Goal: Task Accomplishment & Management: Manage account settings

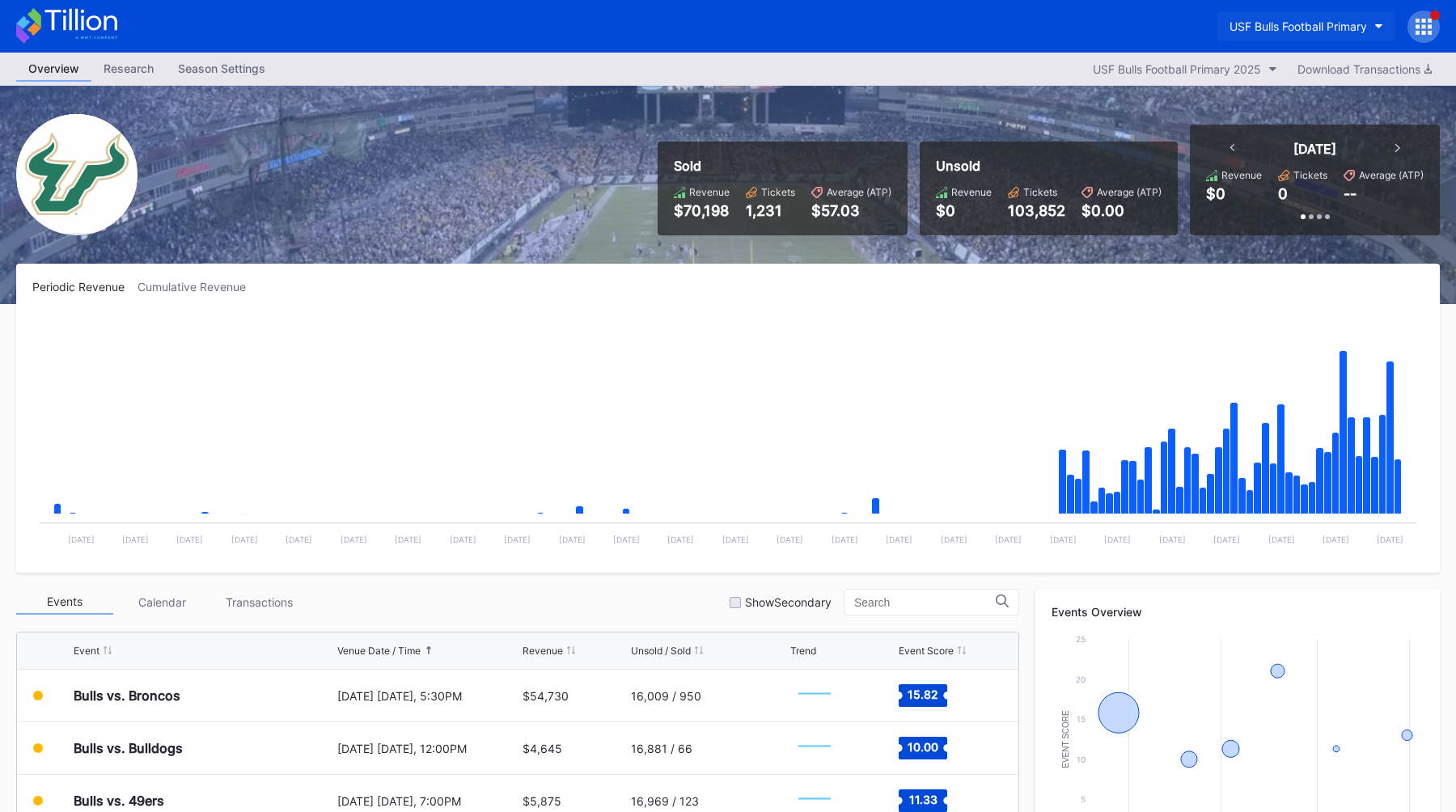
click at [1287, 31] on div "USF Bulls Football Primary" at bounding box center [1297, 27] width 137 height 14
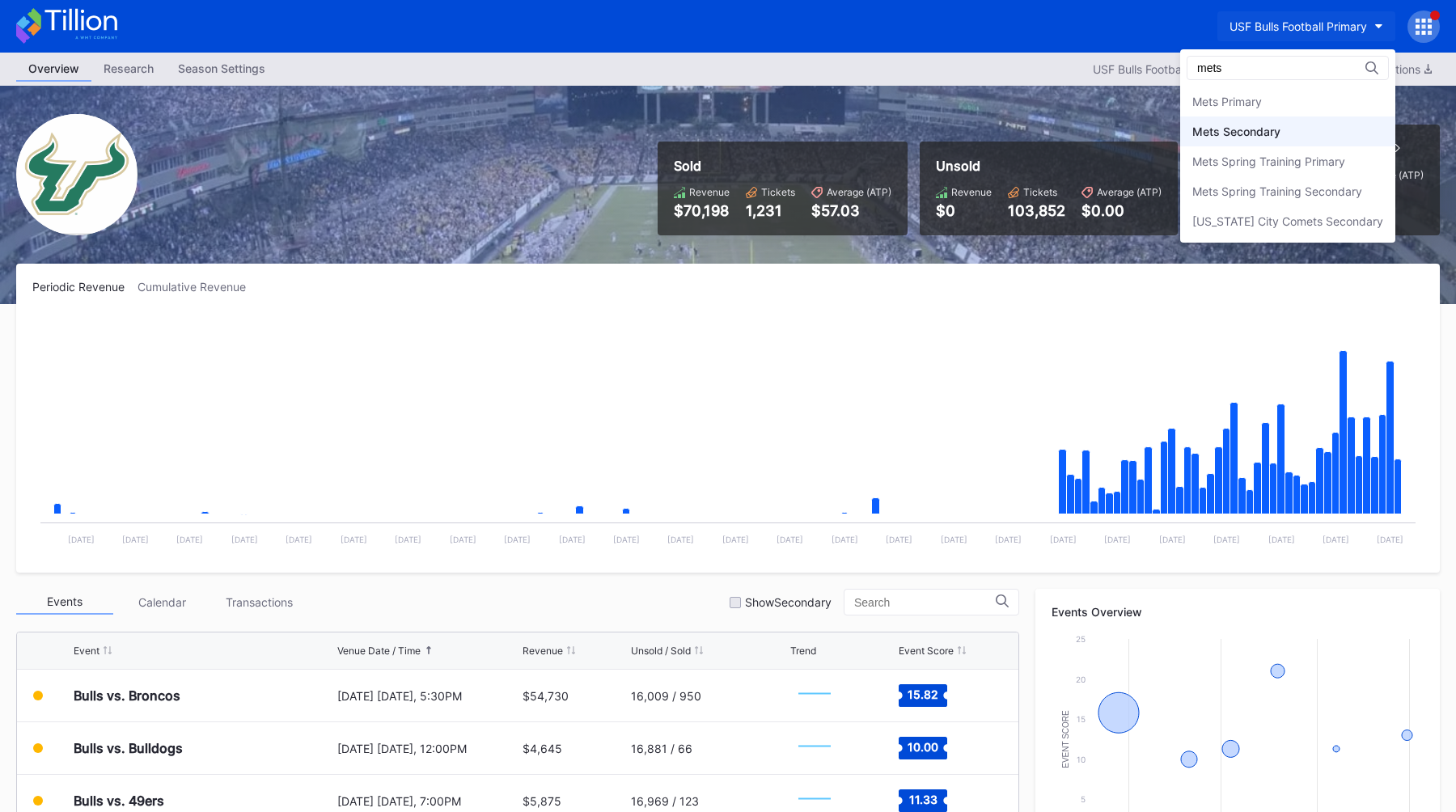
type input "mets"
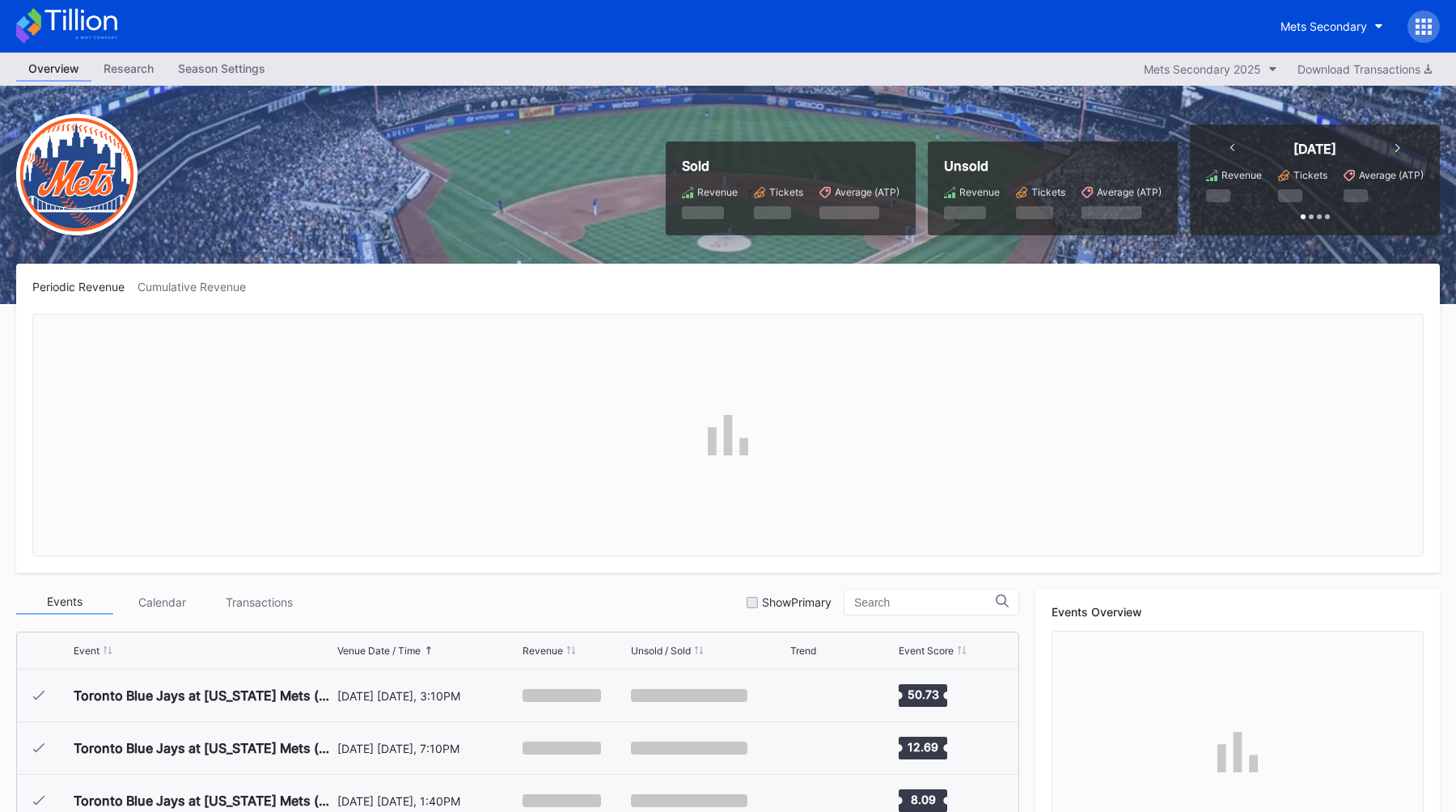
scroll to position [3365, 0]
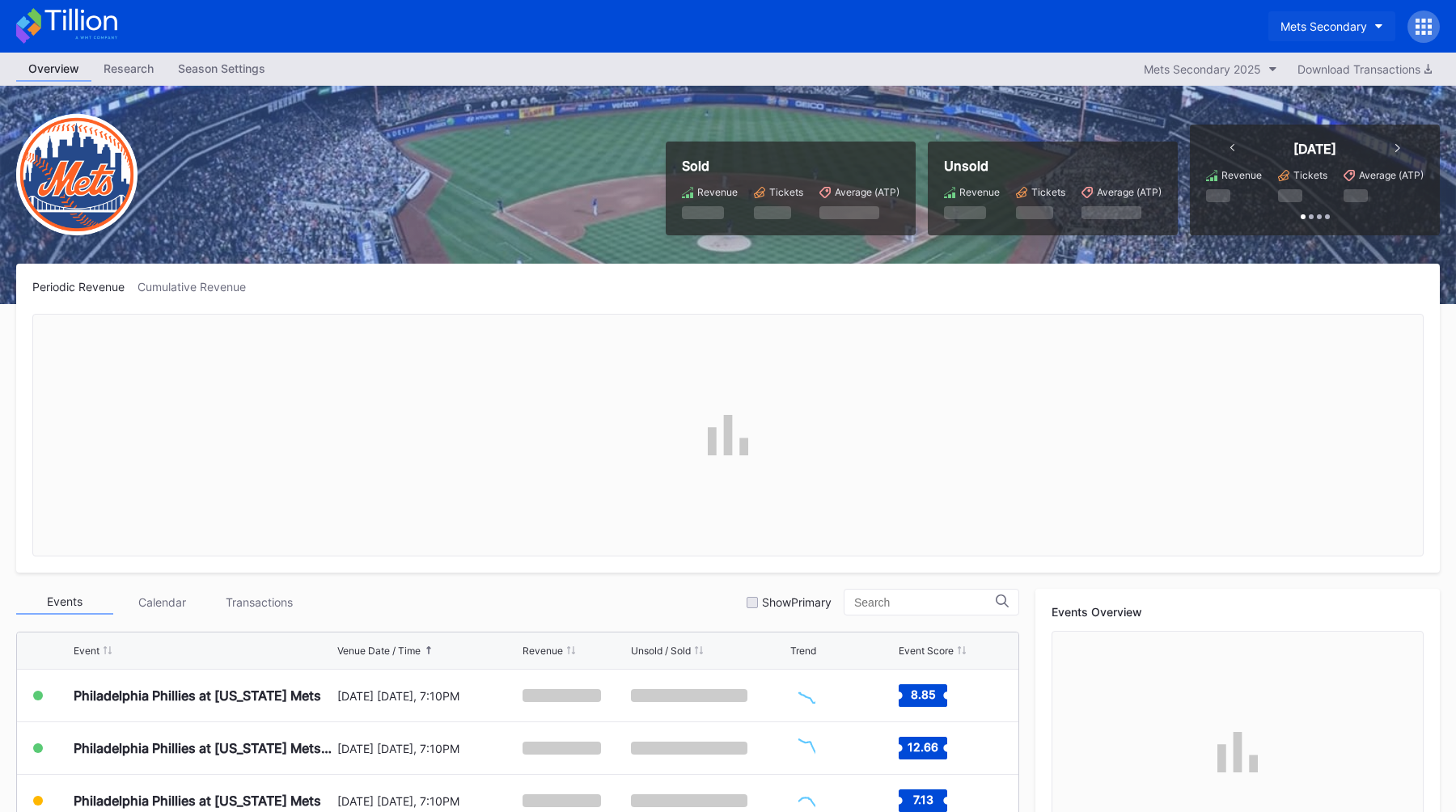
click at [1338, 33] on div "Mets Secondary" at bounding box center [1324, 27] width 87 height 14
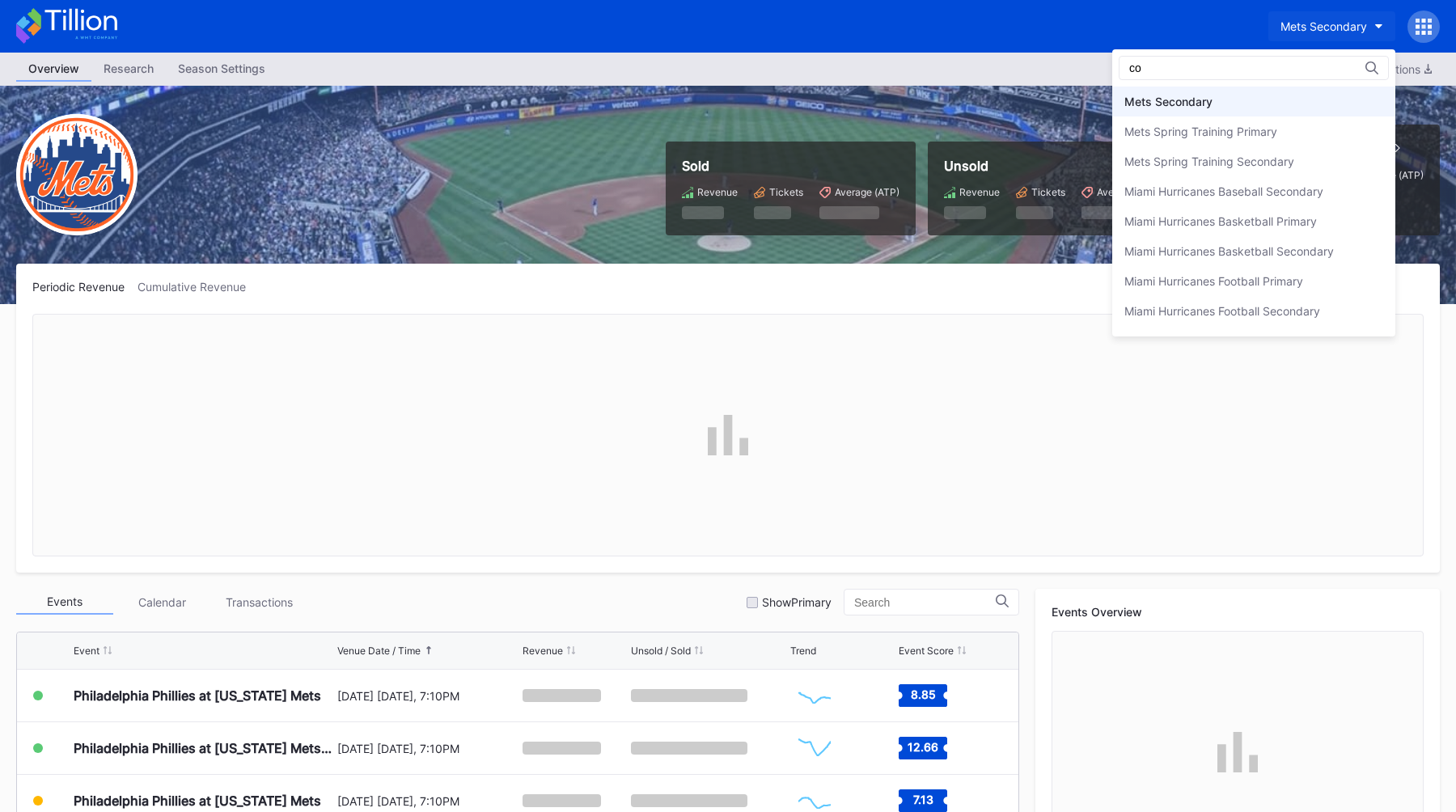
scroll to position [0, 0]
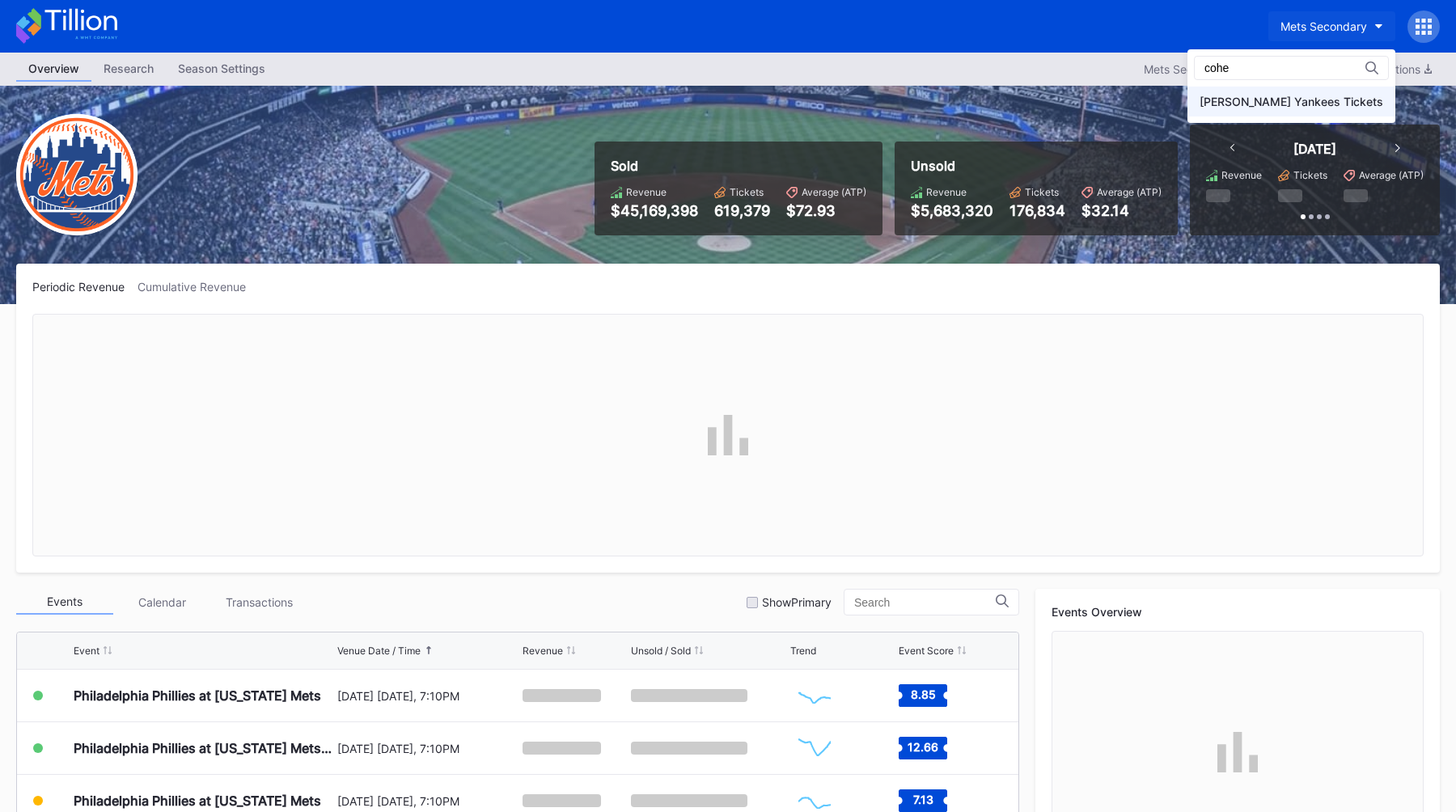
type input "cohe"
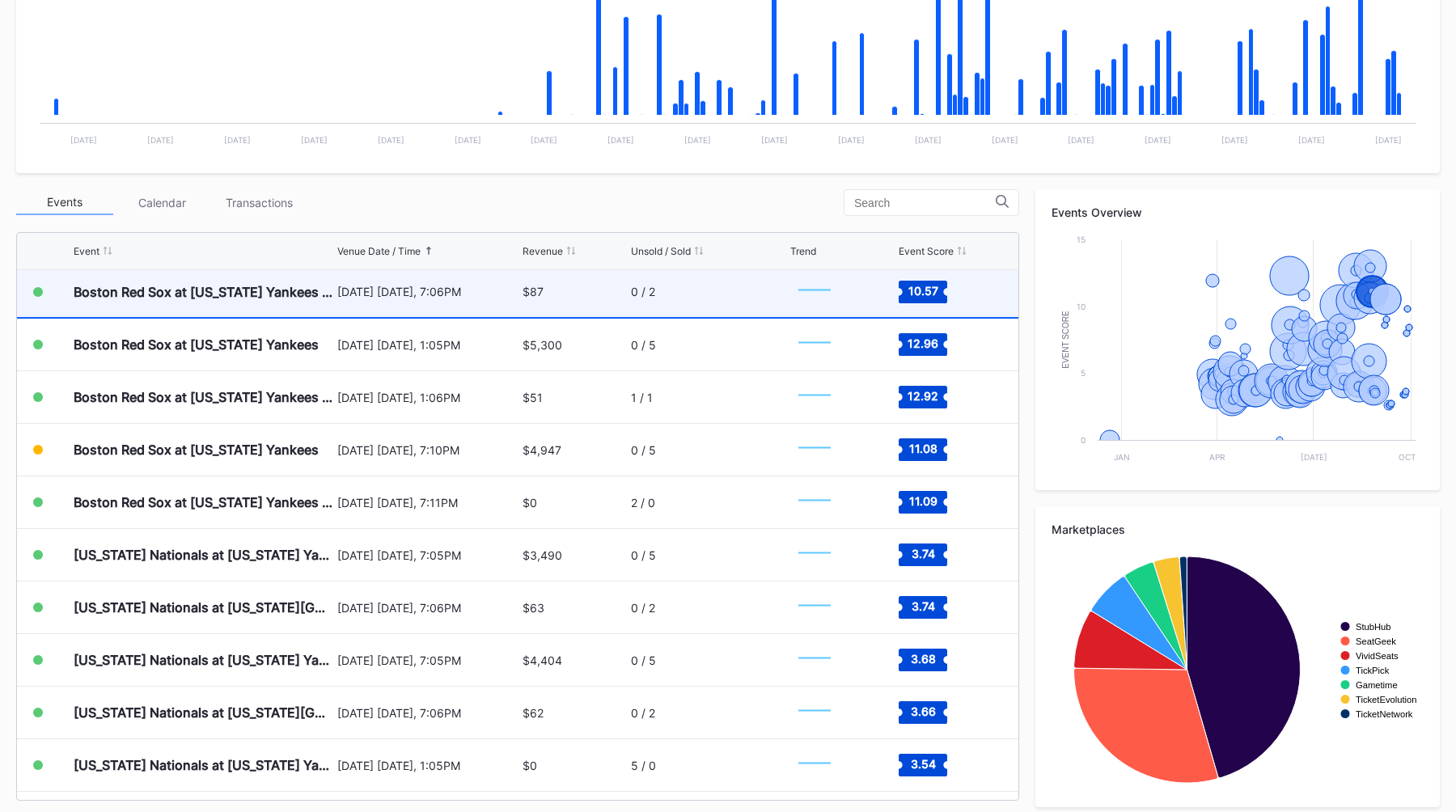
scroll to position [5843, 0]
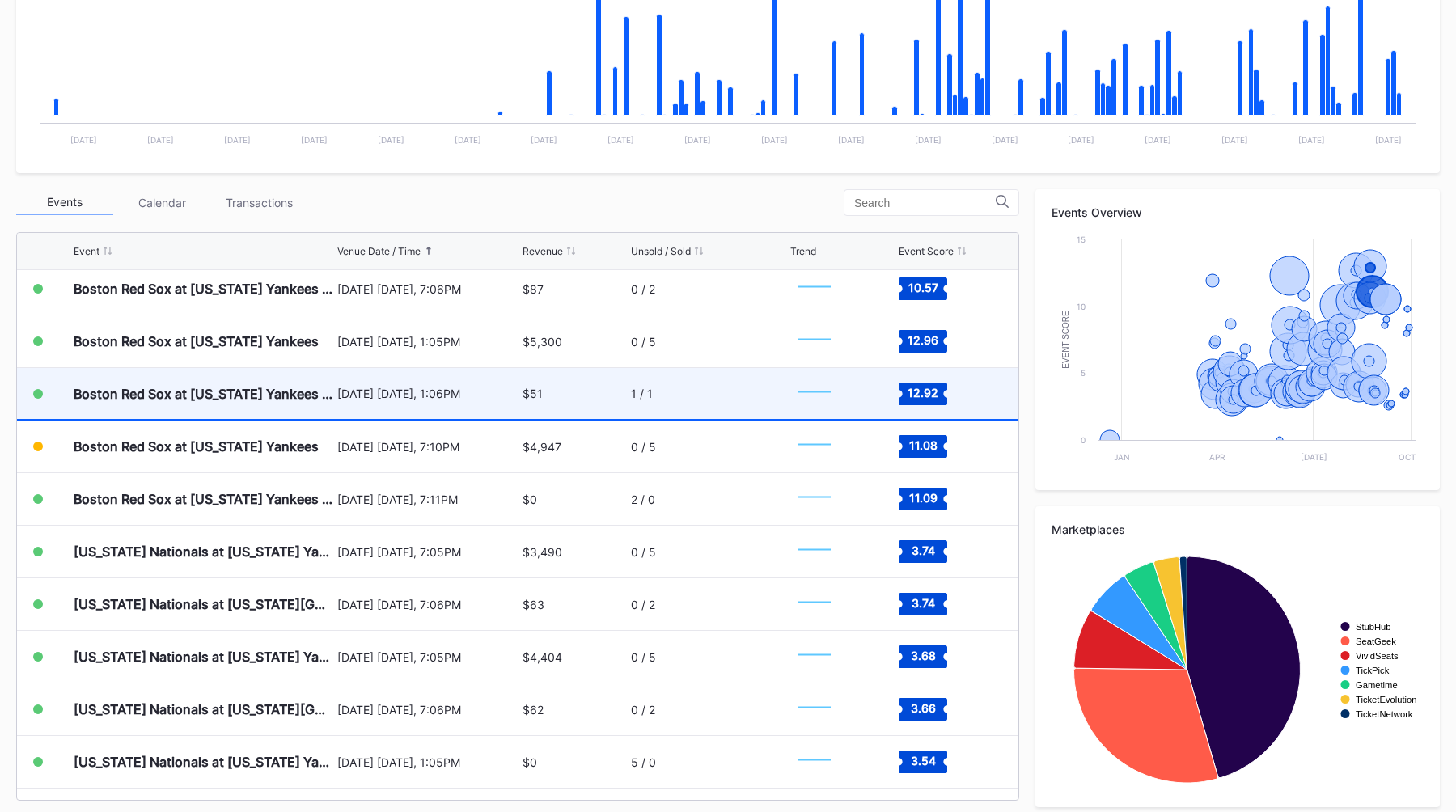
click at [453, 400] on div "August 23 Saturday, 1:06PM" at bounding box center [428, 394] width 182 height 51
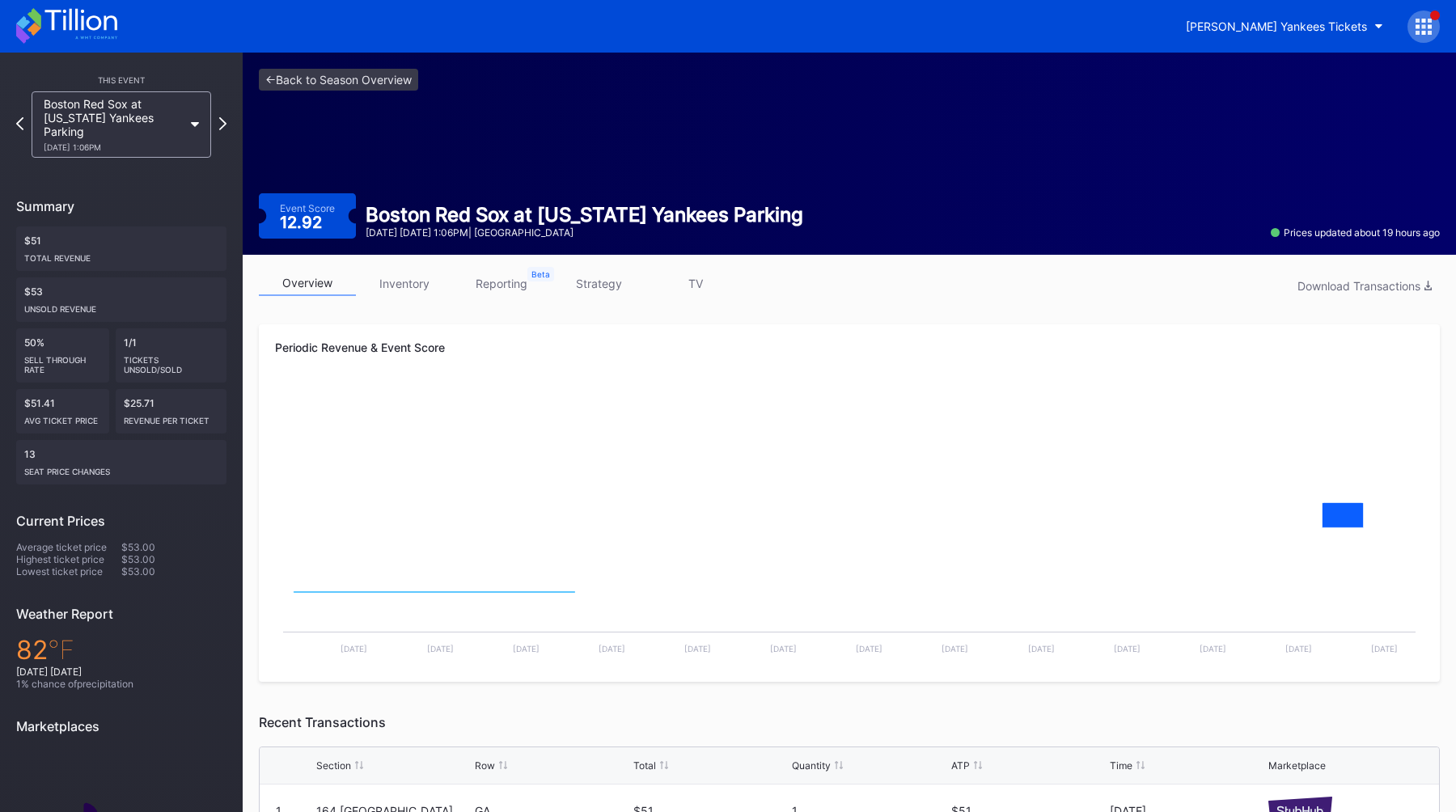
click at [602, 297] on div "overview inventory reporting strategy TV Download Transactions" at bounding box center [849, 287] width 1180 height 34
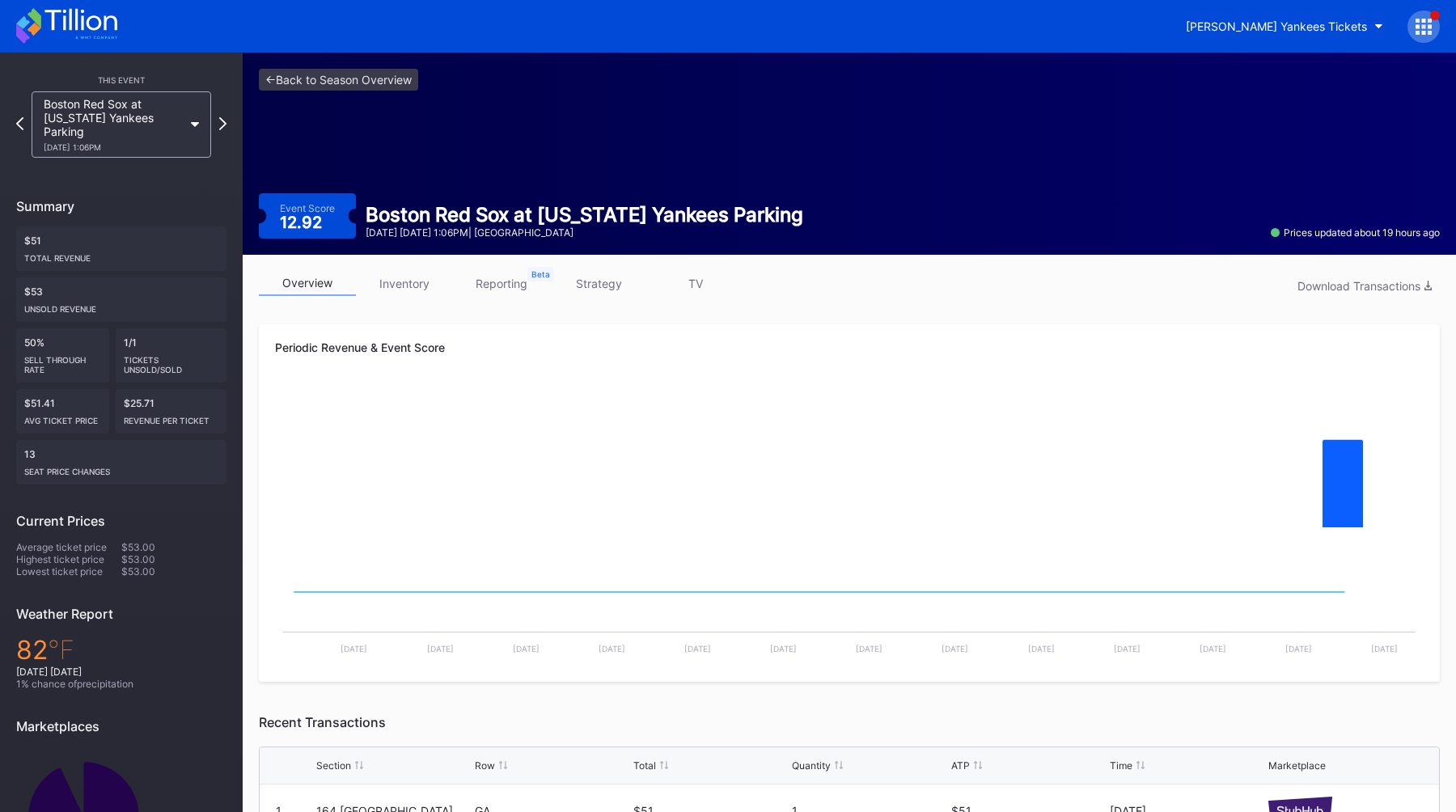
click at [605, 289] on link "strategy" at bounding box center [599, 283] width 97 height 25
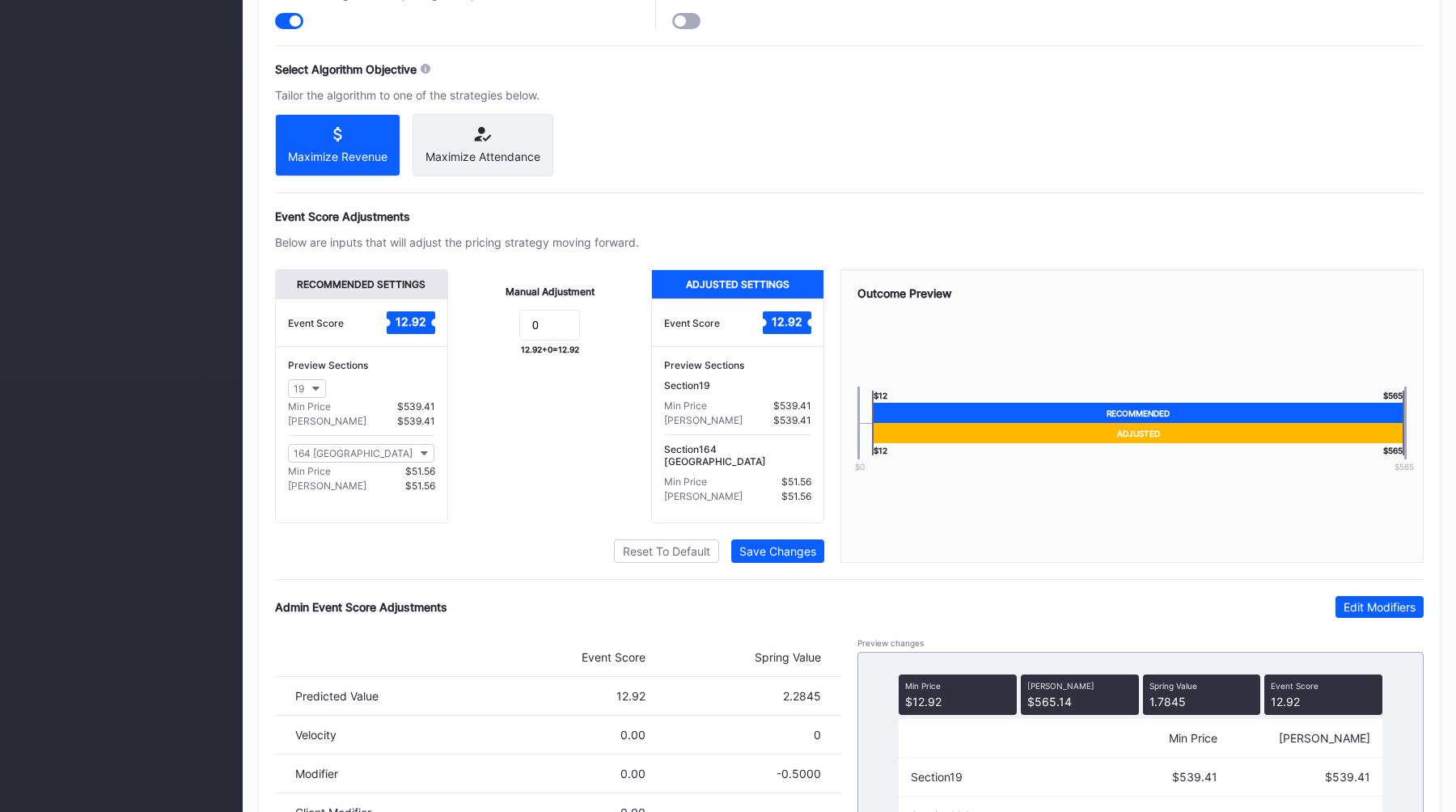
scroll to position [969, 0]
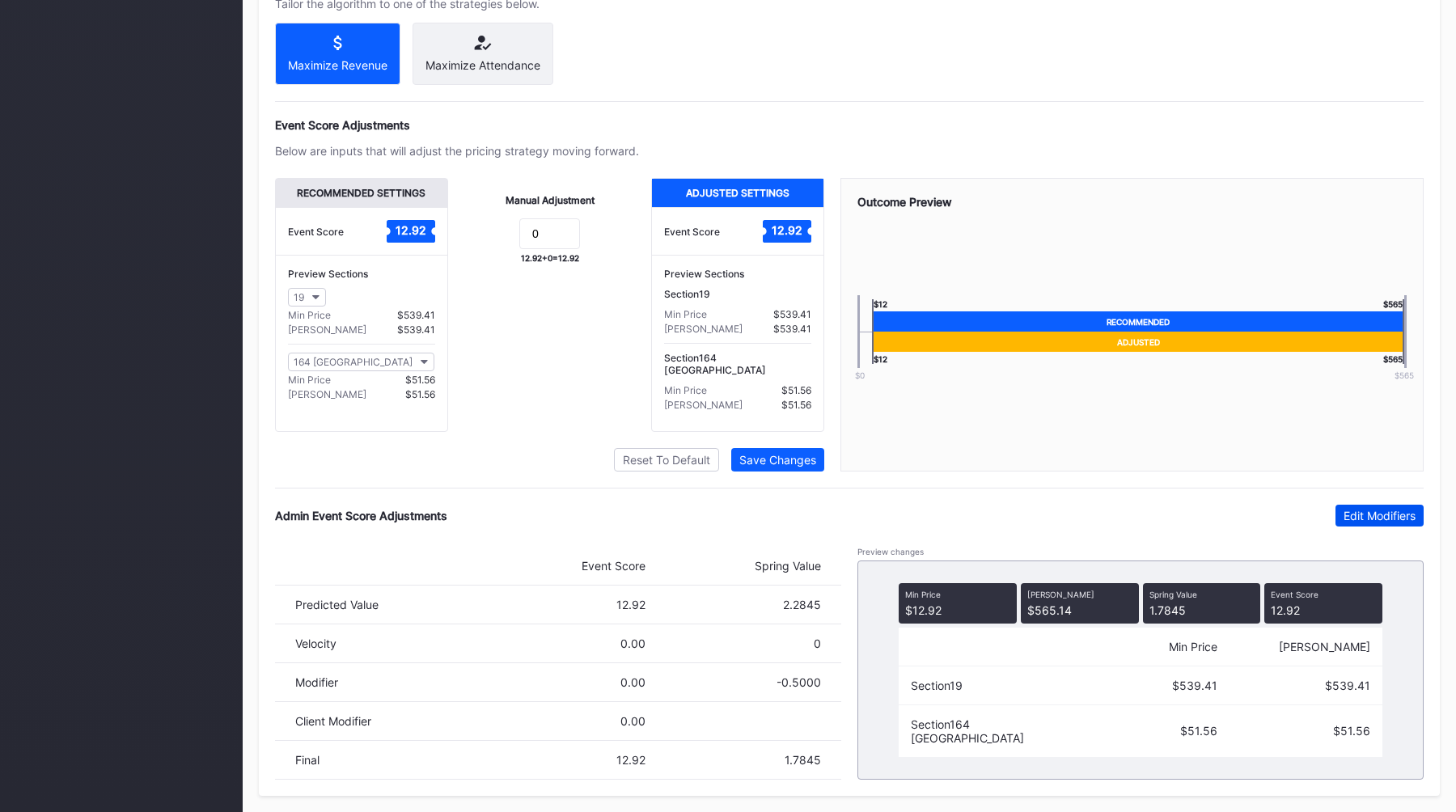
click at [1380, 517] on div "Edit Modifiers" at bounding box center [1379, 516] width 72 height 14
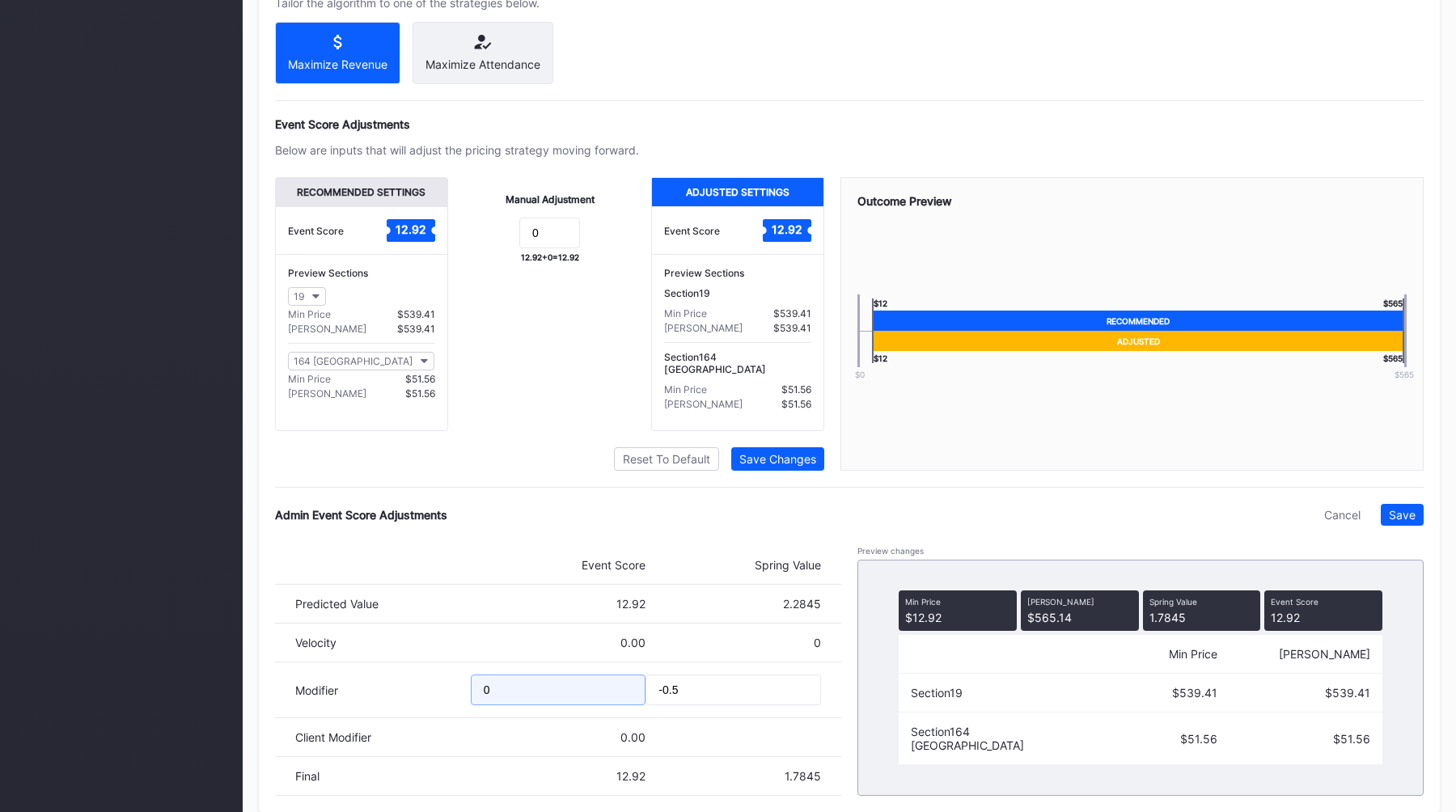
drag, startPoint x: 562, startPoint y: 693, endPoint x: 400, endPoint y: 693, distance: 162.0
click at [404, 693] on div "Modifier 0 -0.5" at bounding box center [557, 690] width 566 height 55
type input "-5"
click at [1415, 510] on div "Save" at bounding box center [1402, 515] width 27 height 14
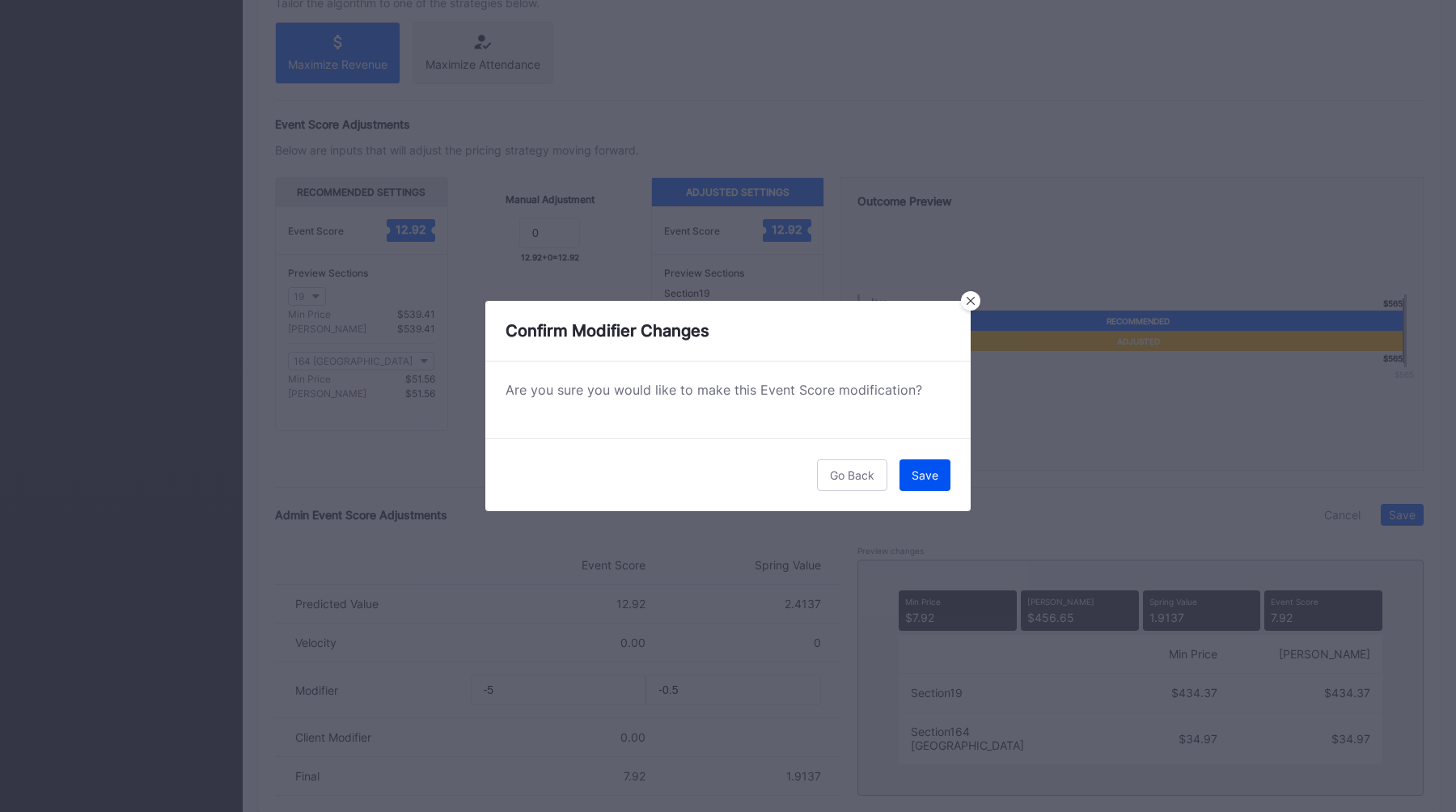
click at [932, 481] on div "Save" at bounding box center [925, 475] width 27 height 14
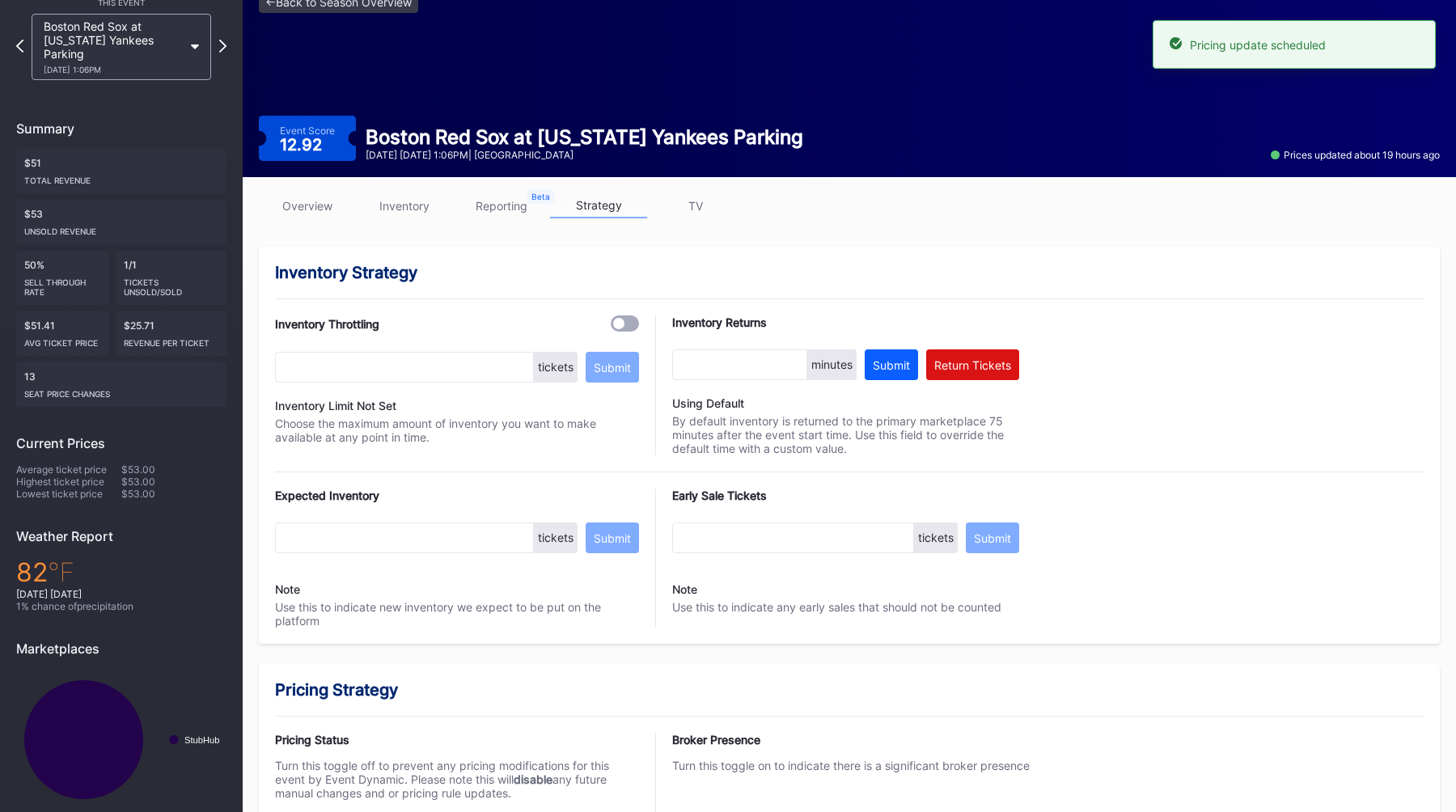
scroll to position [0, 0]
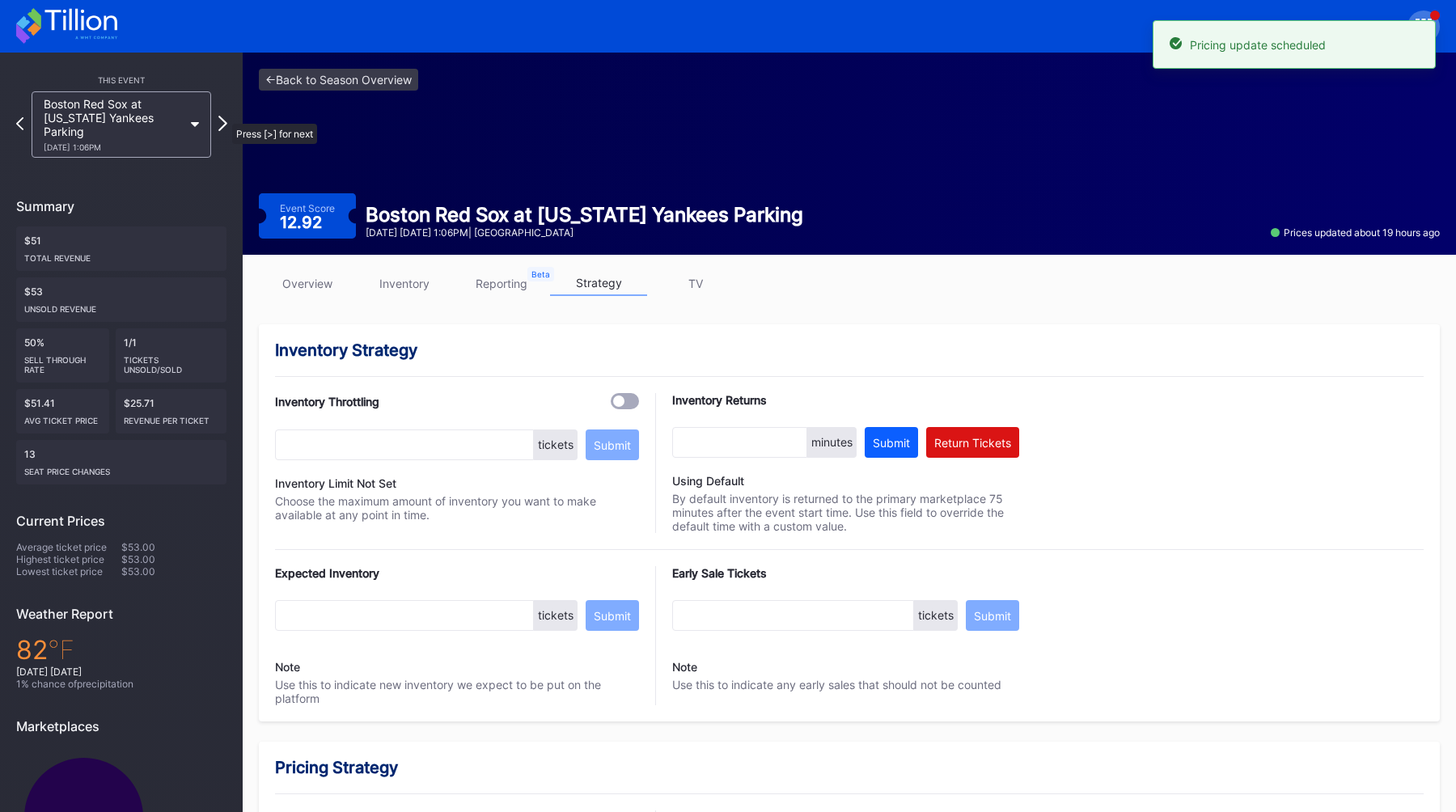
click at [224, 116] on icon at bounding box center [222, 123] width 9 height 16
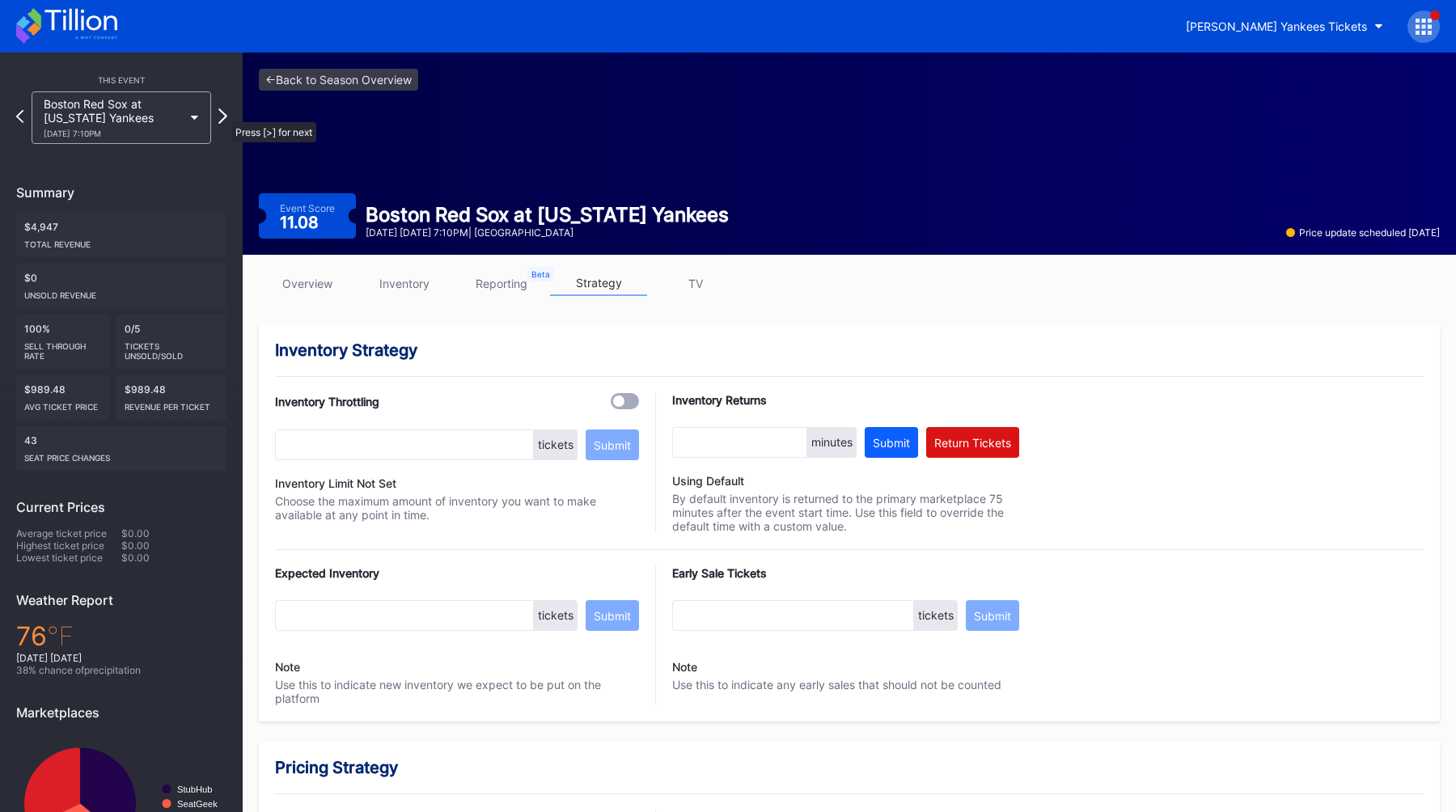
click at [223, 114] on icon at bounding box center [222, 117] width 9 height 16
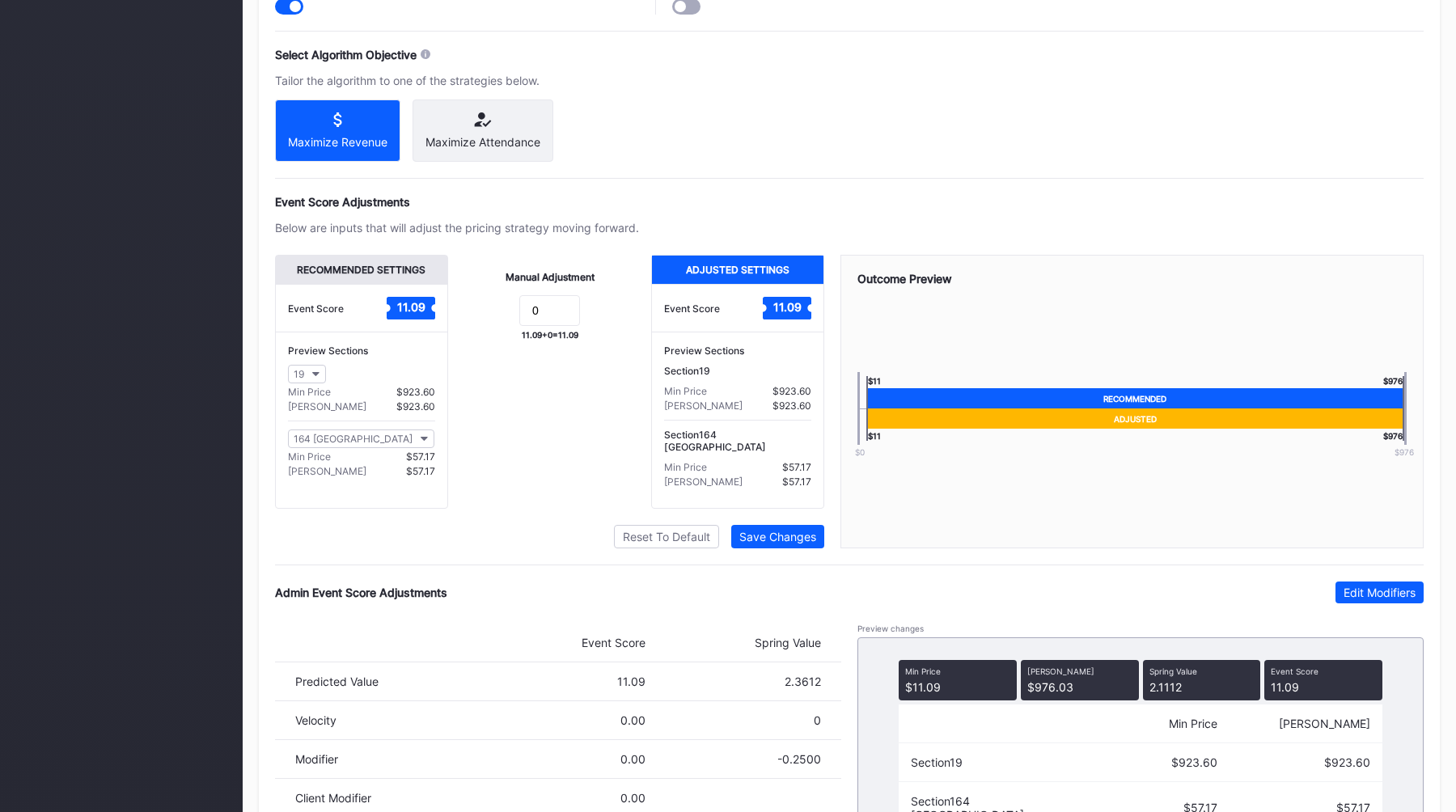
scroll to position [969, 0]
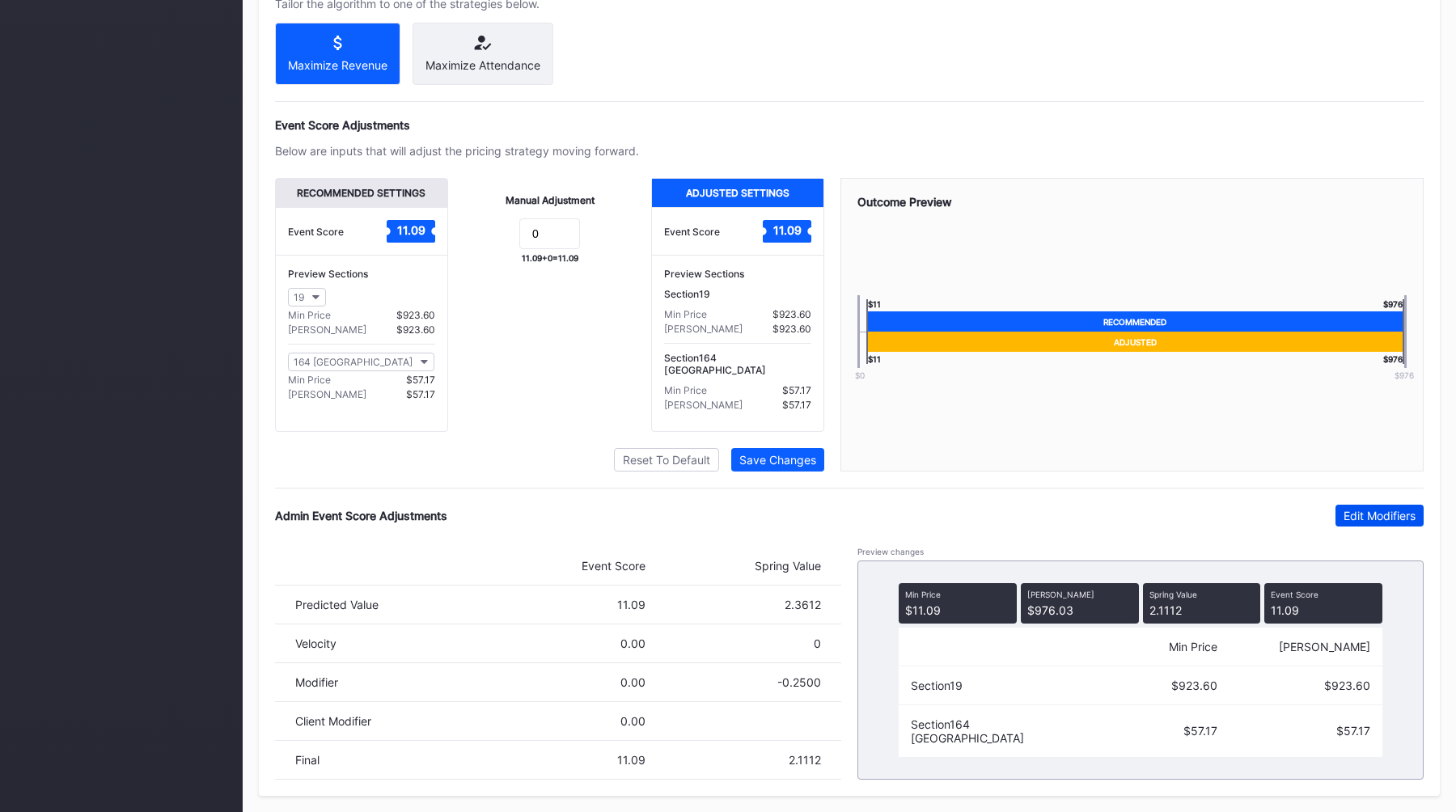
click at [1376, 518] on div "Edit Modifiers" at bounding box center [1379, 516] width 72 height 14
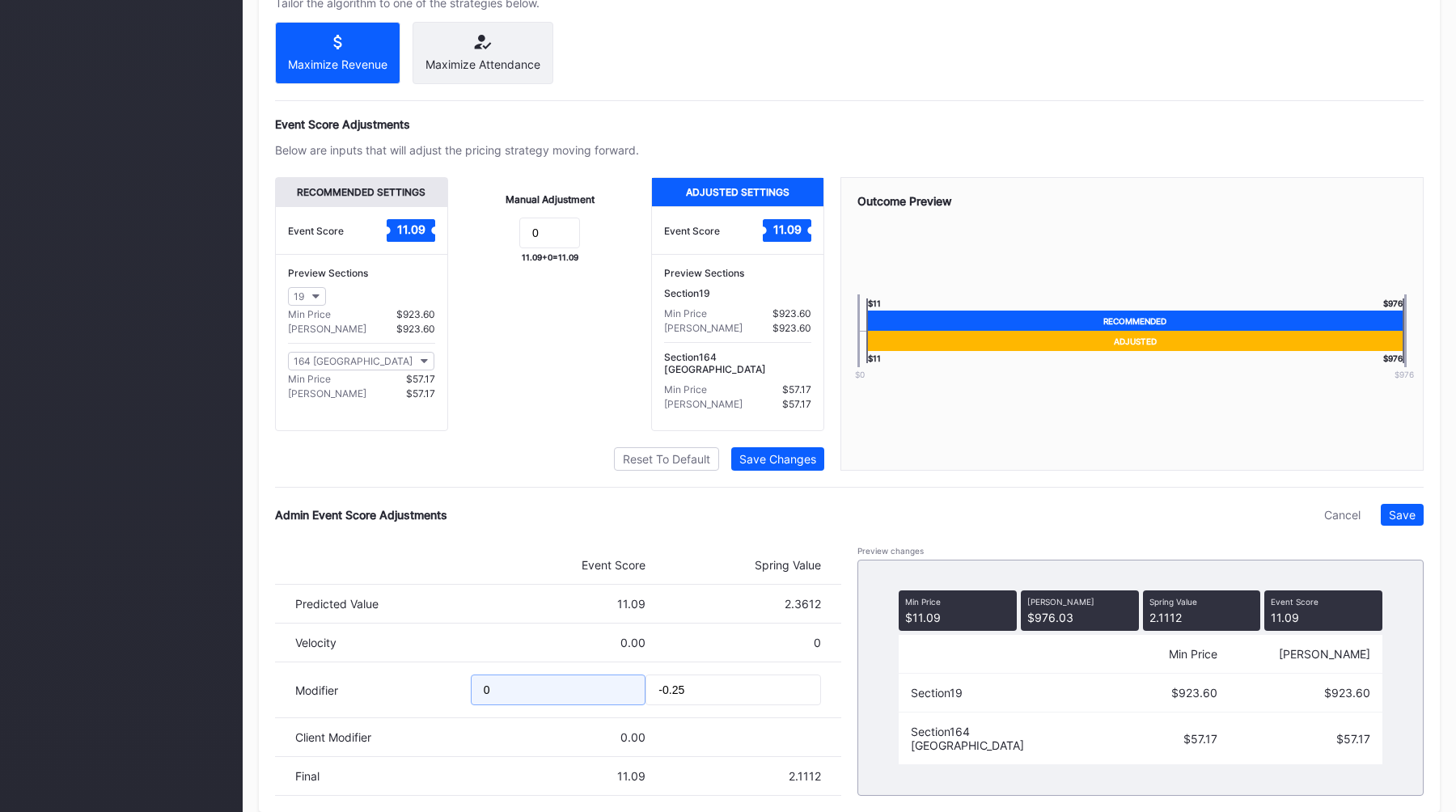
drag, startPoint x: 525, startPoint y: 692, endPoint x: 406, endPoint y: 691, distance: 119.0
click at [415, 691] on div "Modifier 0 -0.25" at bounding box center [557, 690] width 566 height 55
type input "-5"
click at [1415, 505] on button "Save" at bounding box center [1402, 515] width 42 height 22
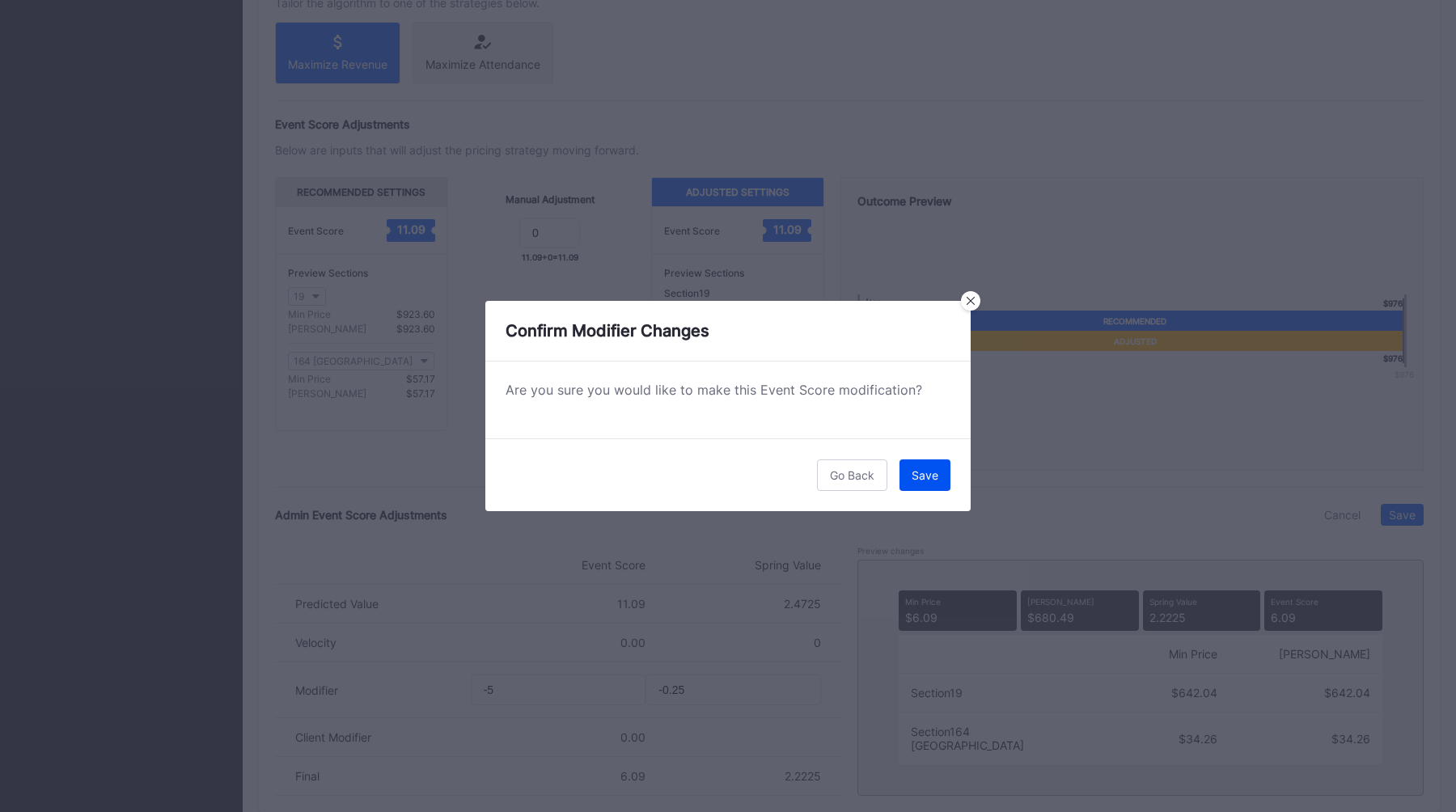
click at [926, 462] on button "Save" at bounding box center [925, 475] width 51 height 32
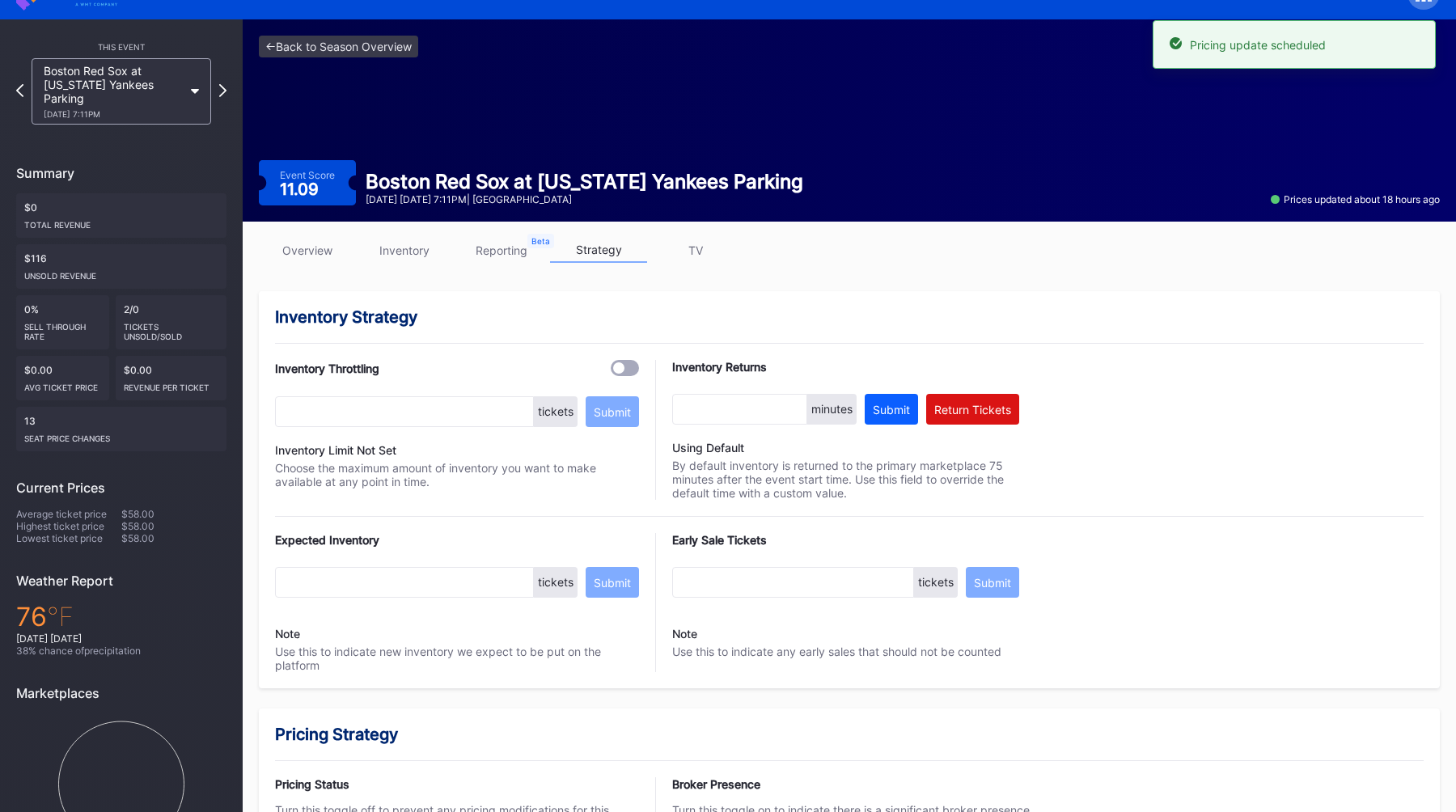
scroll to position [0, 0]
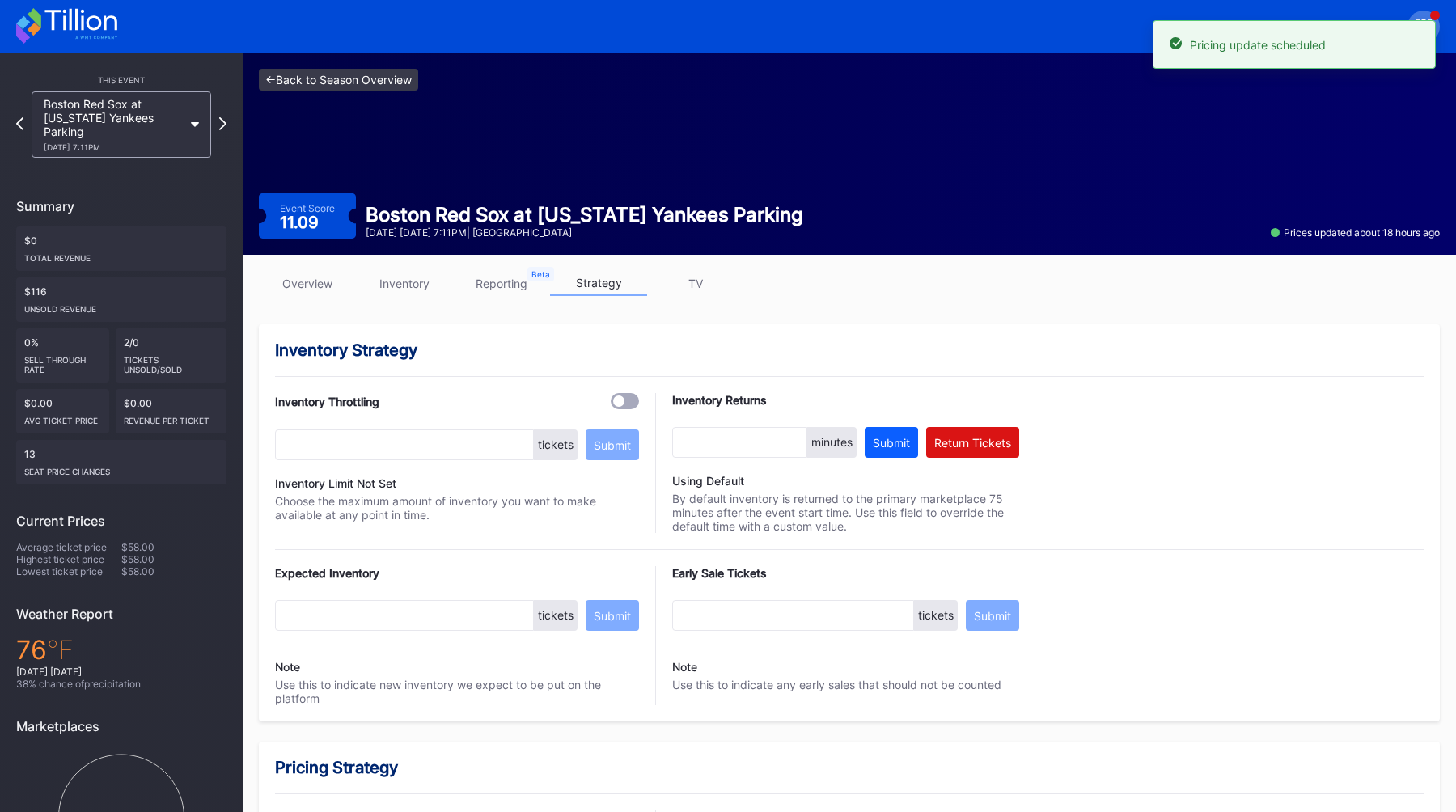
click at [381, 82] on link "<- Back to Season Overview" at bounding box center [338, 80] width 159 height 22
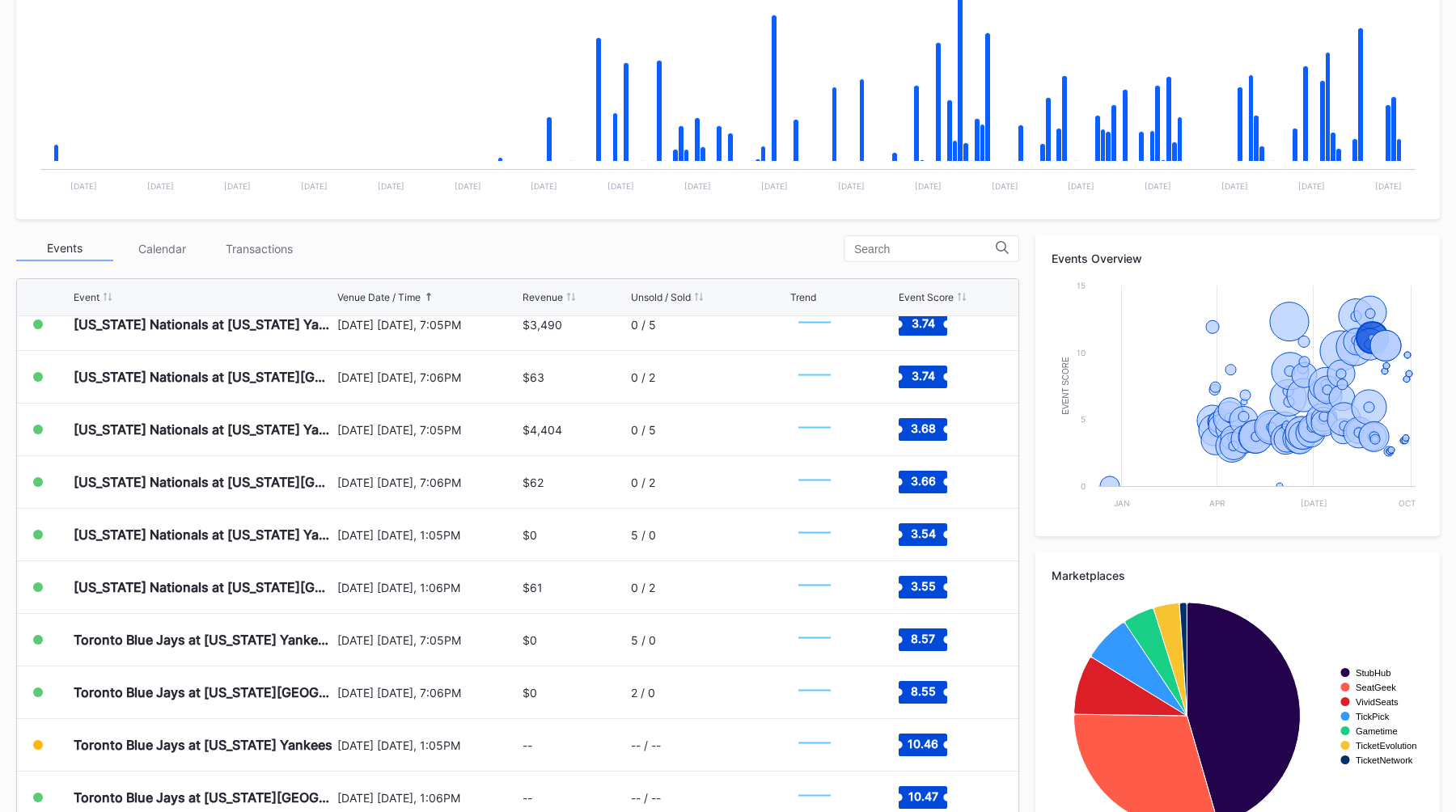
scroll to position [6120, 0]
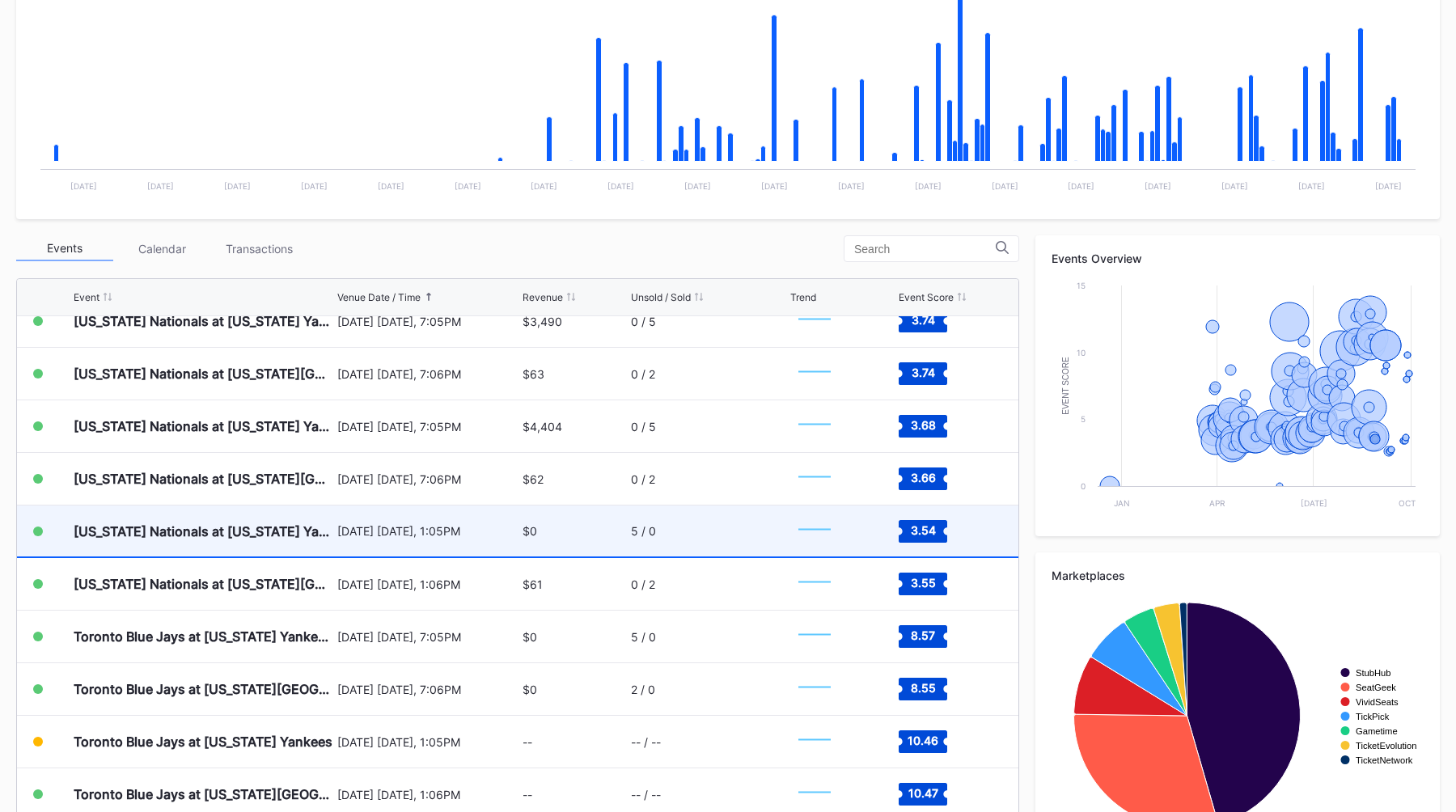
click at [437, 526] on div "August 27 Wednesday, 1:05PM" at bounding box center [428, 531] width 182 height 14
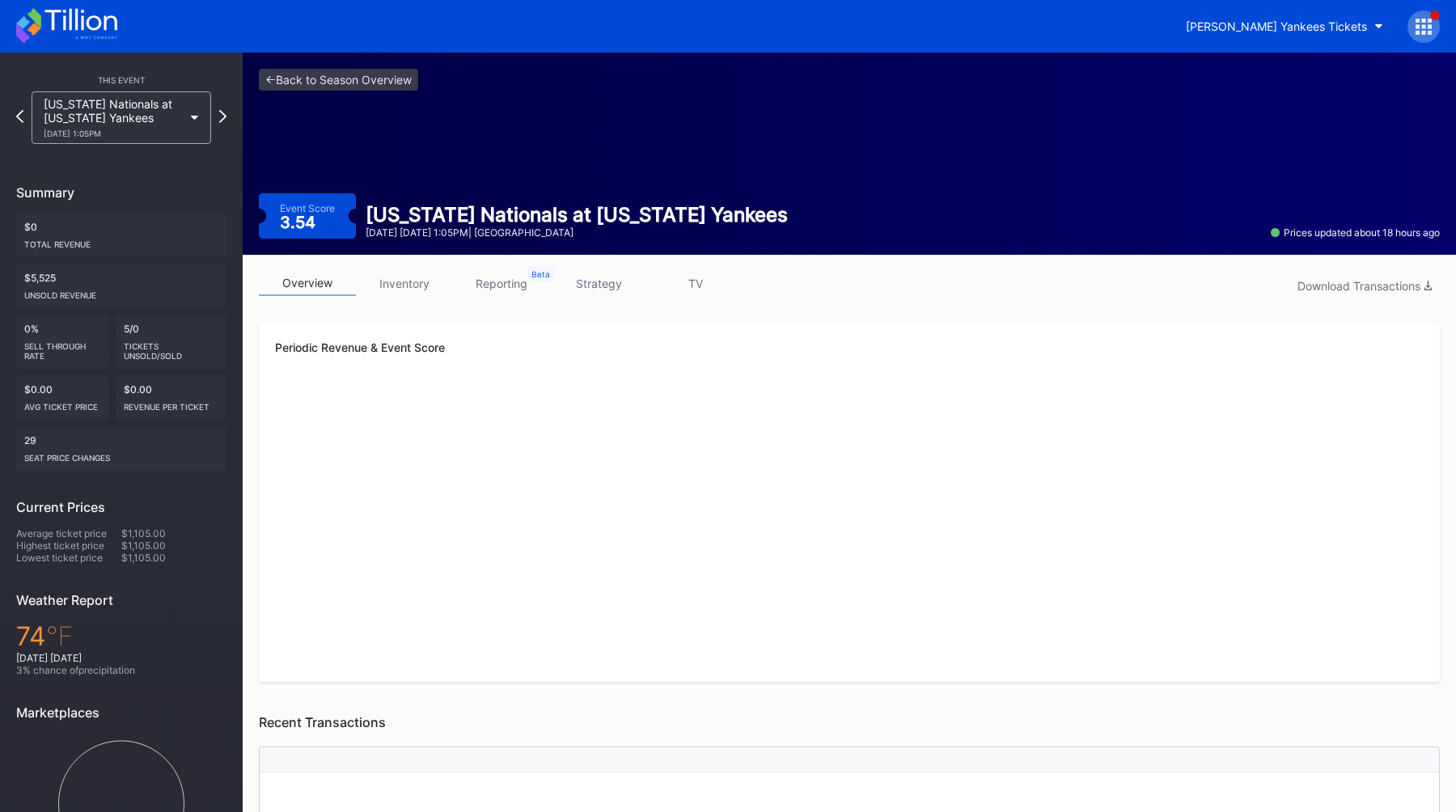
click at [609, 288] on link "strategy" at bounding box center [599, 283] width 97 height 25
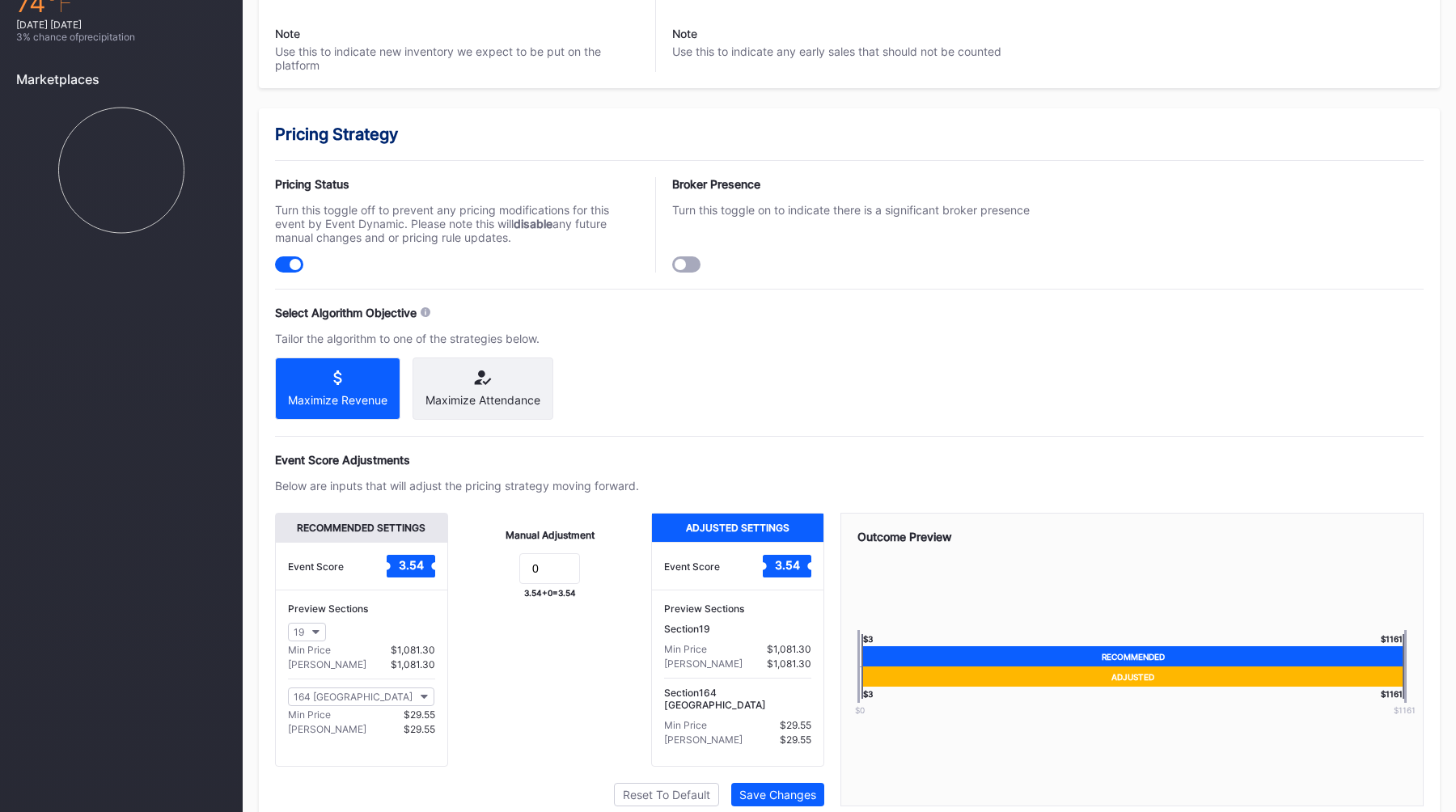
scroll to position [969, 0]
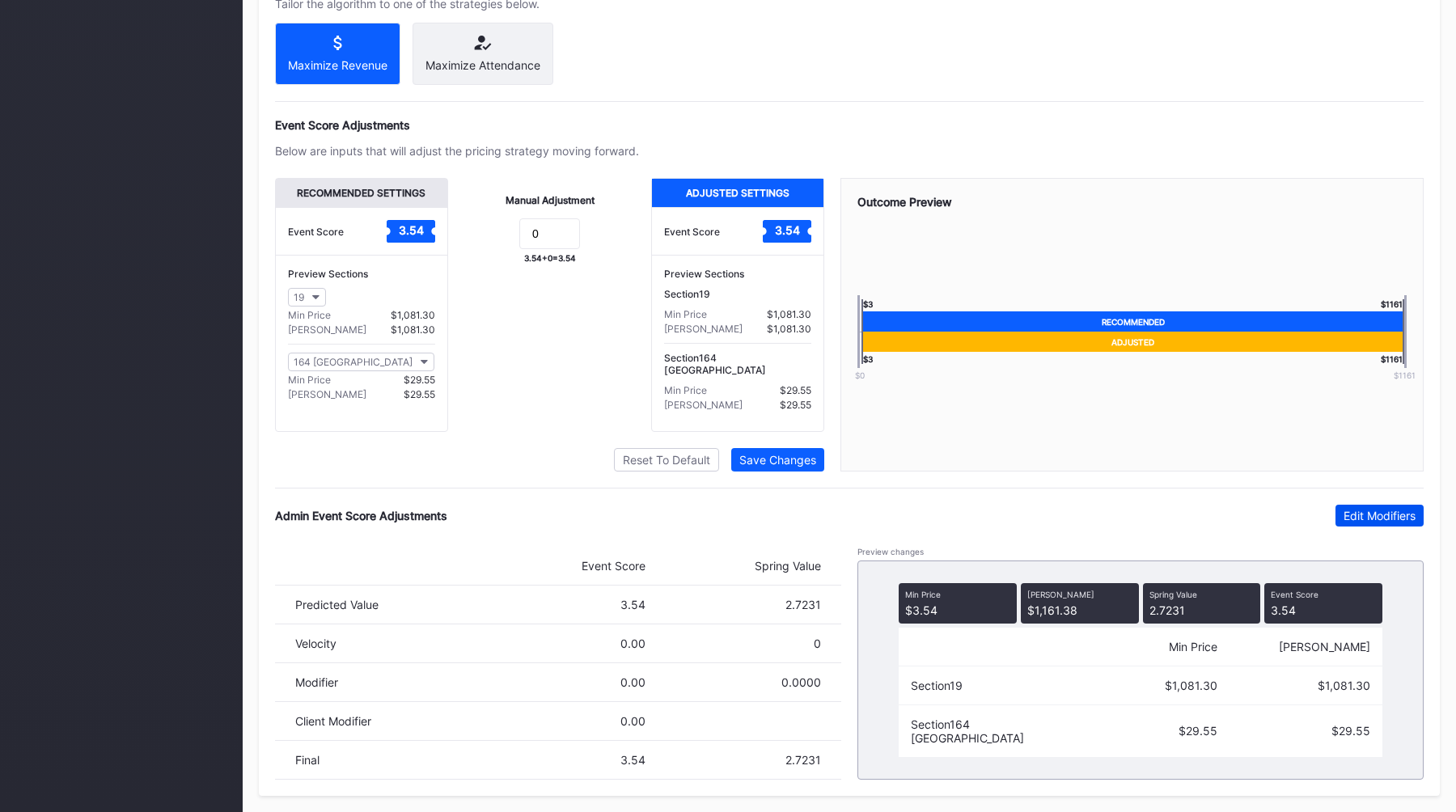
click at [1383, 516] on div "Edit Modifiers" at bounding box center [1379, 516] width 72 height 14
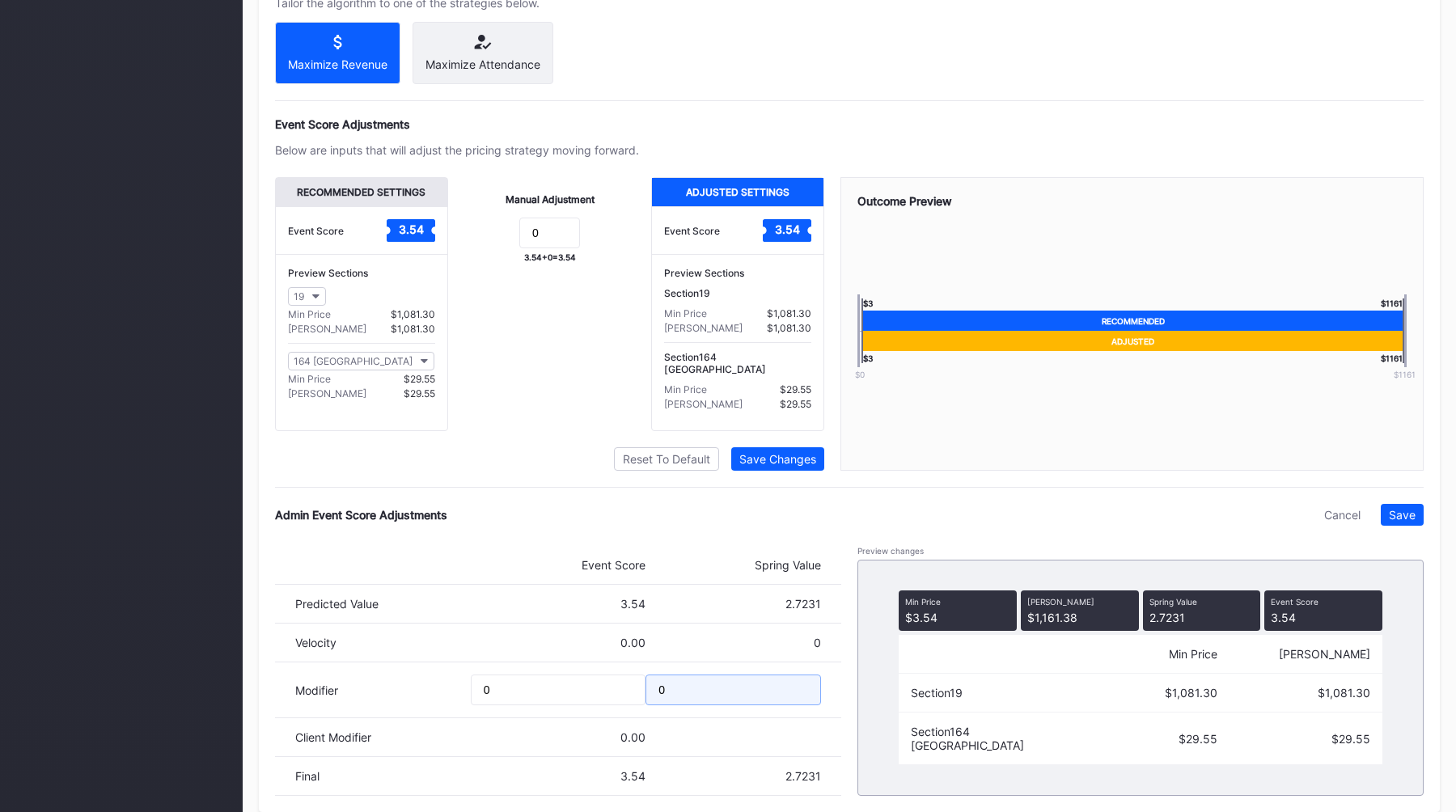
drag, startPoint x: 680, startPoint y: 682, endPoint x: 629, endPoint y: 682, distance: 51.0
click at [640, 682] on div "Modifier 0 0" at bounding box center [557, 690] width 566 height 55
drag, startPoint x: 672, startPoint y: 690, endPoint x: 616, endPoint y: 690, distance: 56.0
click at [618, 690] on div "Modifier 0 0" at bounding box center [557, 690] width 566 height 55
type input "-0.1"
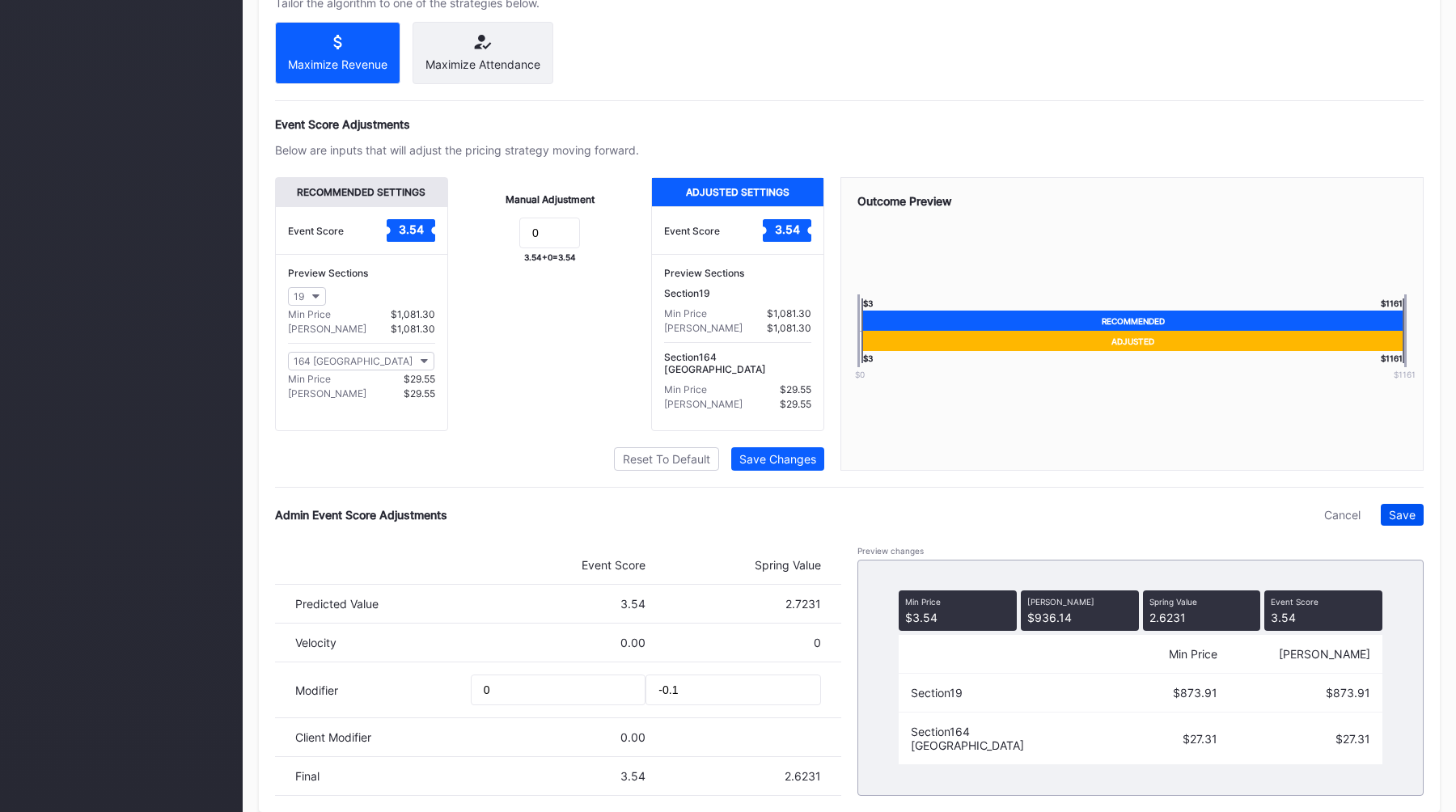
click at [1409, 520] on div "Save" at bounding box center [1402, 515] width 27 height 14
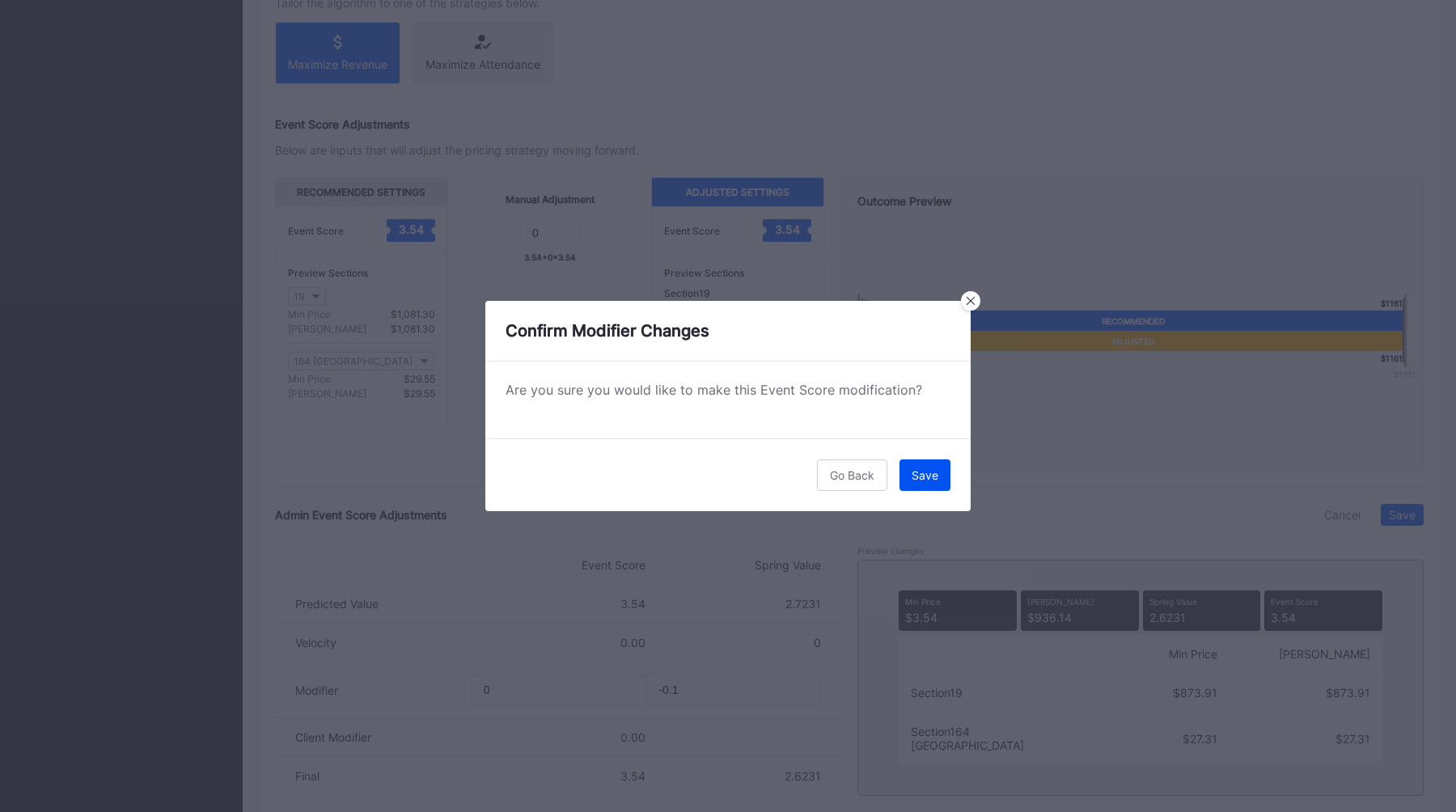
click at [925, 475] on div "Save" at bounding box center [925, 475] width 27 height 14
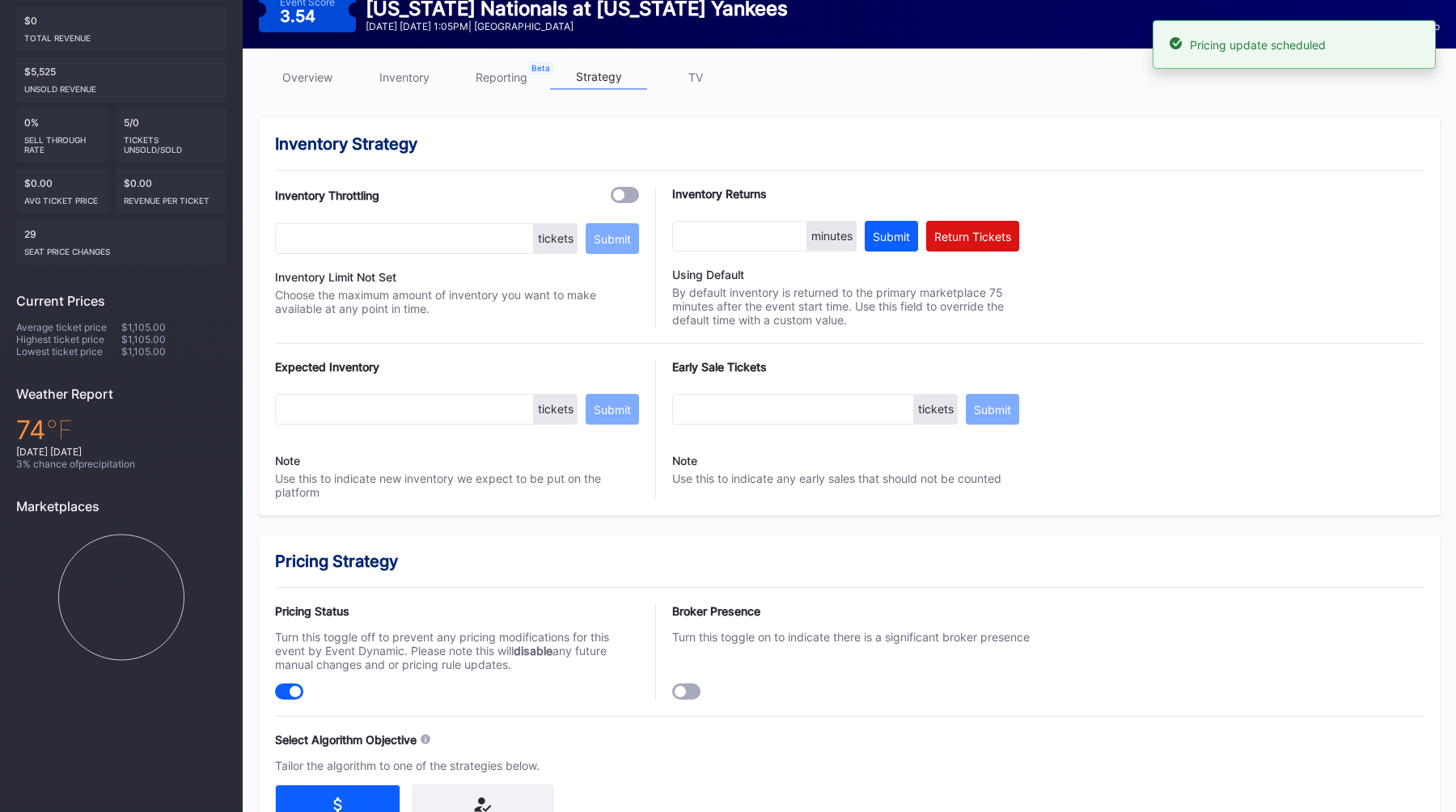
scroll to position [0, 0]
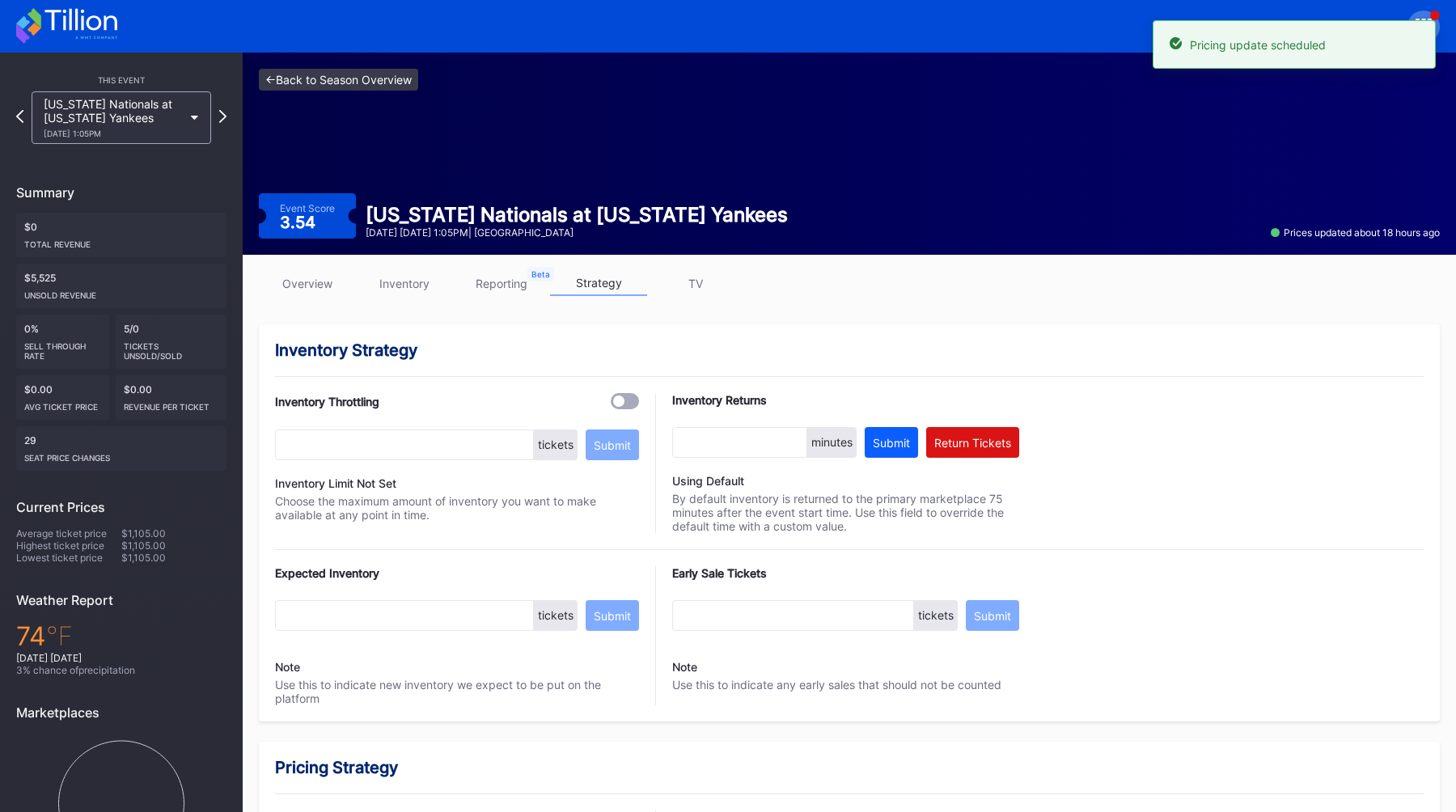
click at [340, 87] on link "<- Back to Season Overview" at bounding box center [338, 80] width 159 height 22
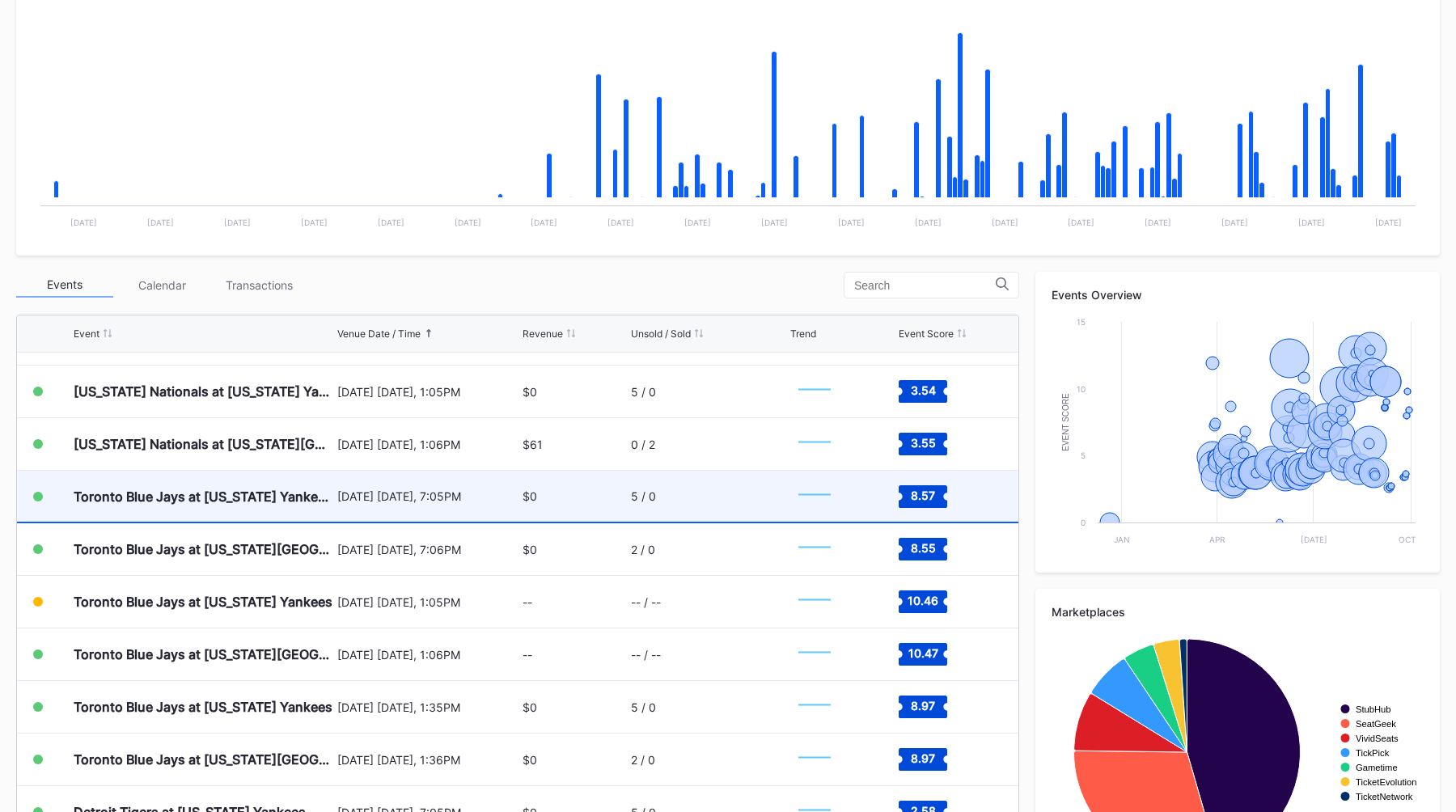
scroll to position [6296, 0]
click at [444, 505] on div "September 5 Friday, 7:05PM" at bounding box center [428, 496] width 182 height 51
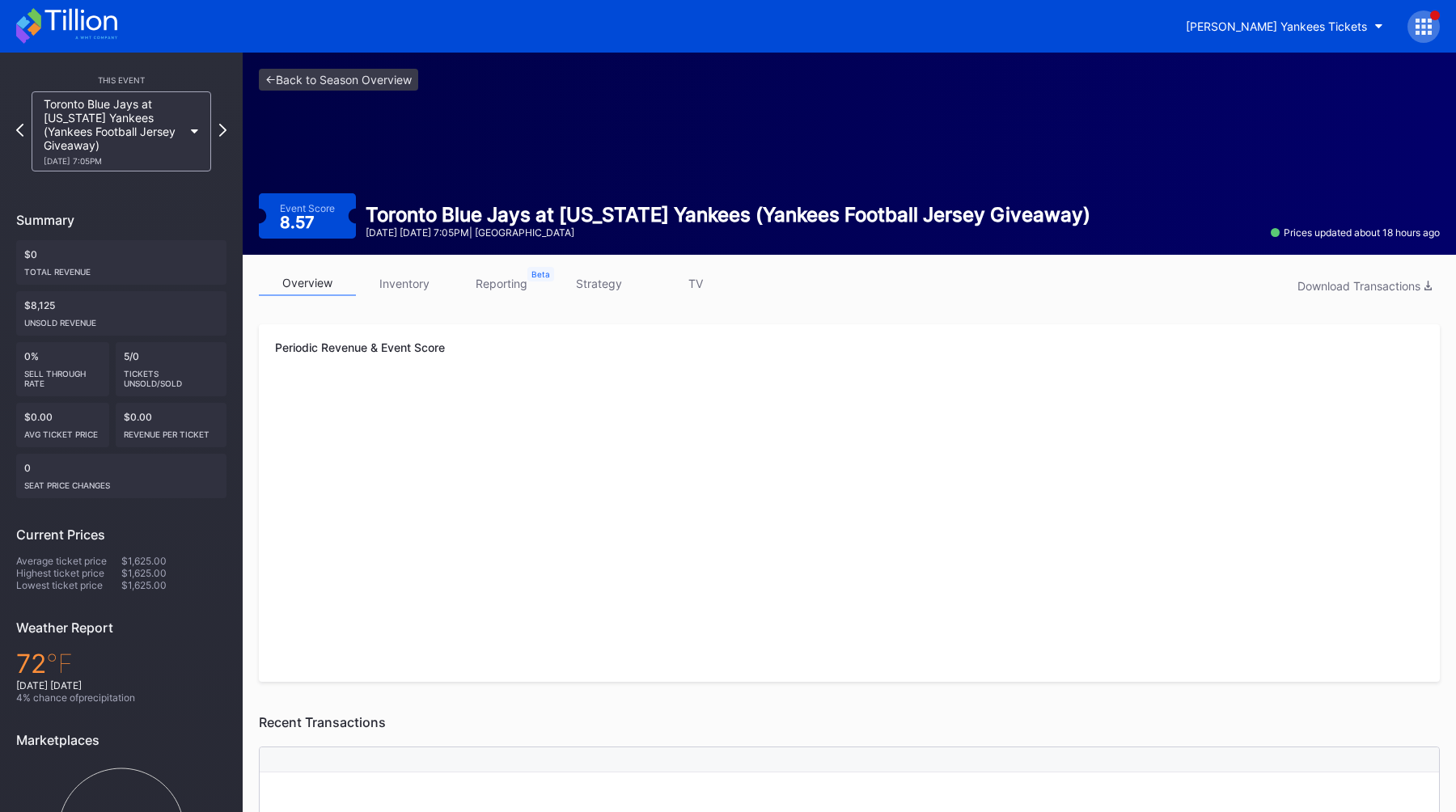
click at [597, 292] on link "strategy" at bounding box center [599, 283] width 97 height 25
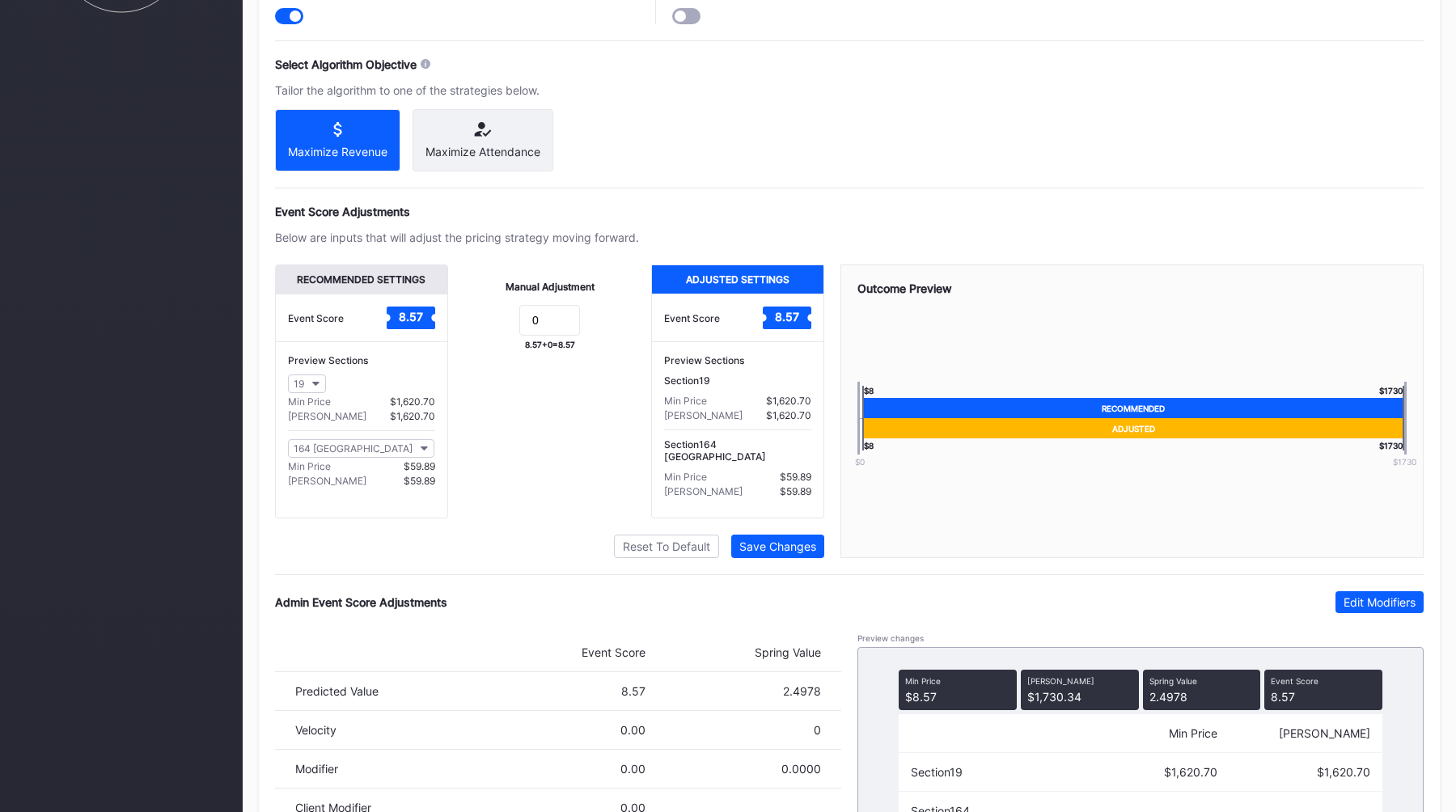
scroll to position [969, 0]
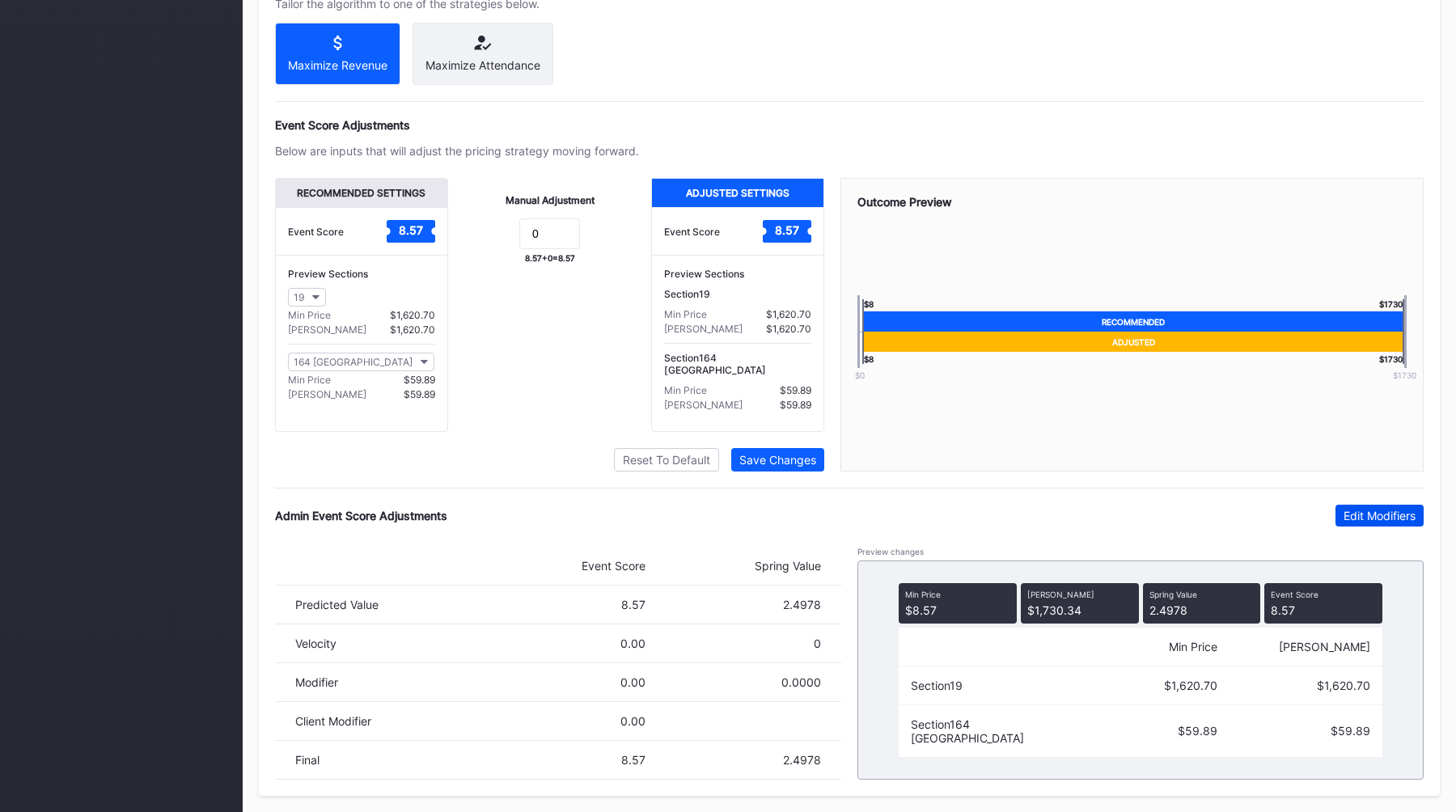
click at [1394, 513] on div "Edit Modifiers" at bounding box center [1379, 516] width 72 height 14
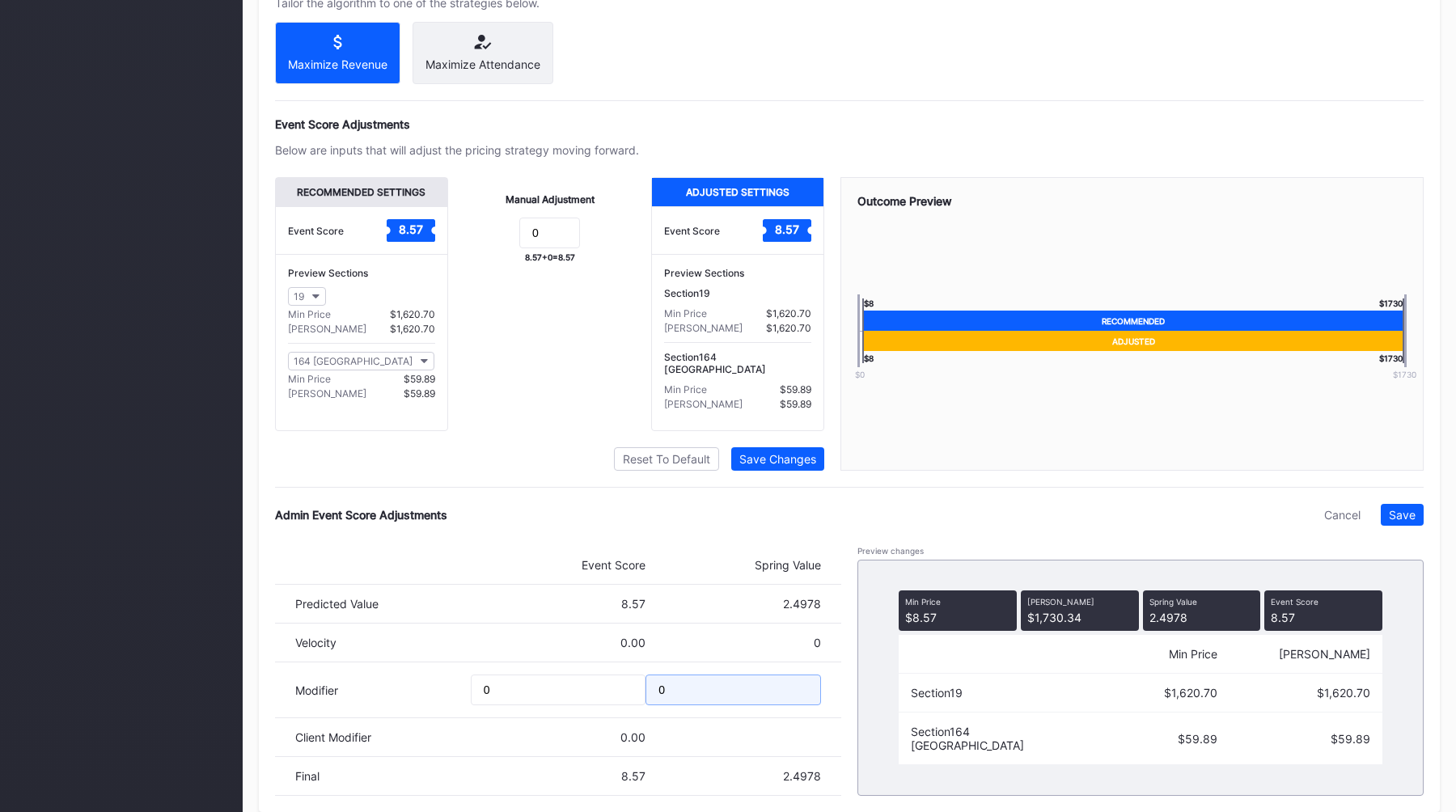
drag, startPoint x: 695, startPoint y: 678, endPoint x: 623, endPoint y: 679, distance: 72.0
click at [623, 679] on div "Modifier 0 0" at bounding box center [557, 690] width 566 height 55
drag, startPoint x: 710, startPoint y: 690, endPoint x: 609, endPoint y: 690, distance: 101.0
click at [609, 690] on div "Modifier 0 0" at bounding box center [557, 690] width 566 height 55
type input "-0.1"
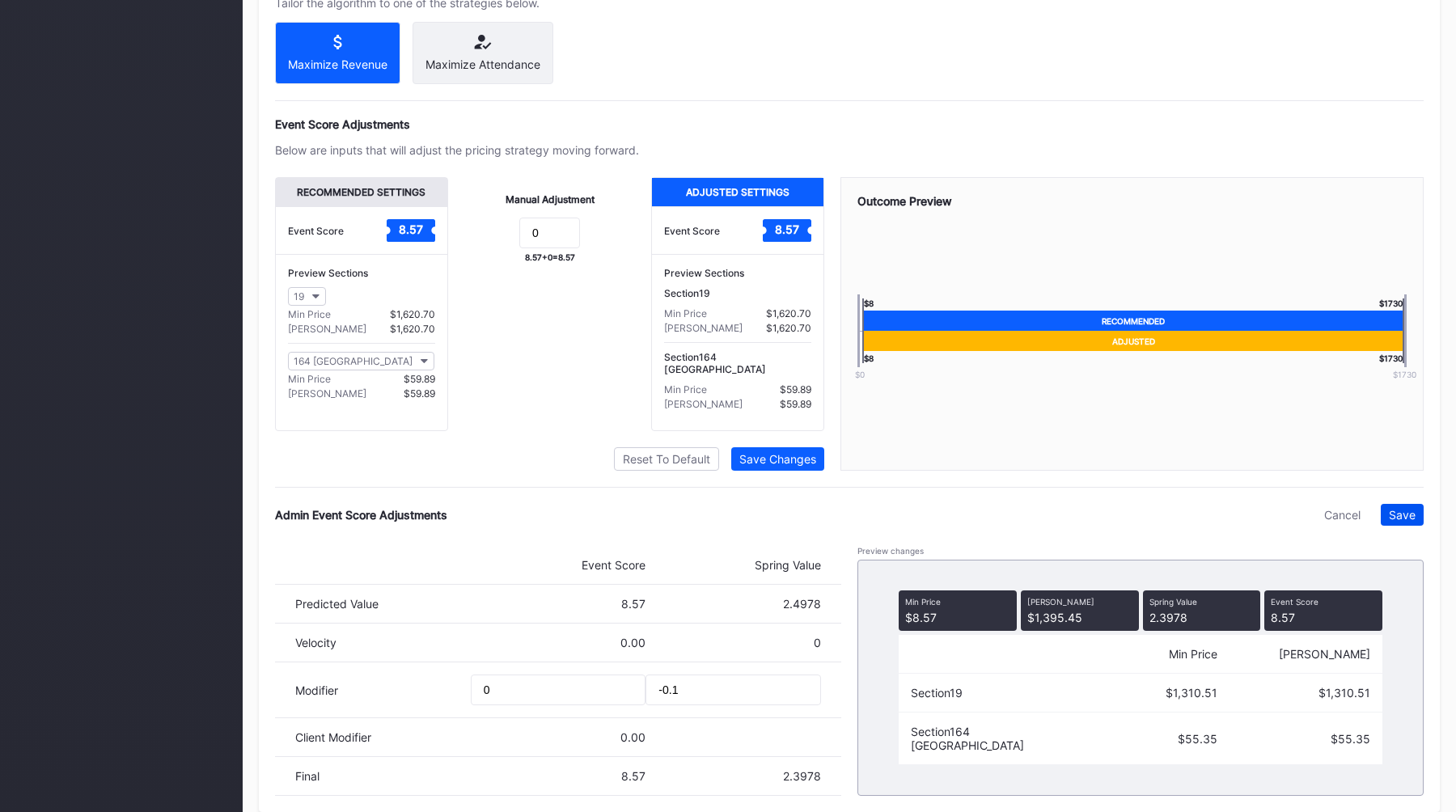
click at [1404, 521] on div "Save" at bounding box center [1402, 515] width 27 height 14
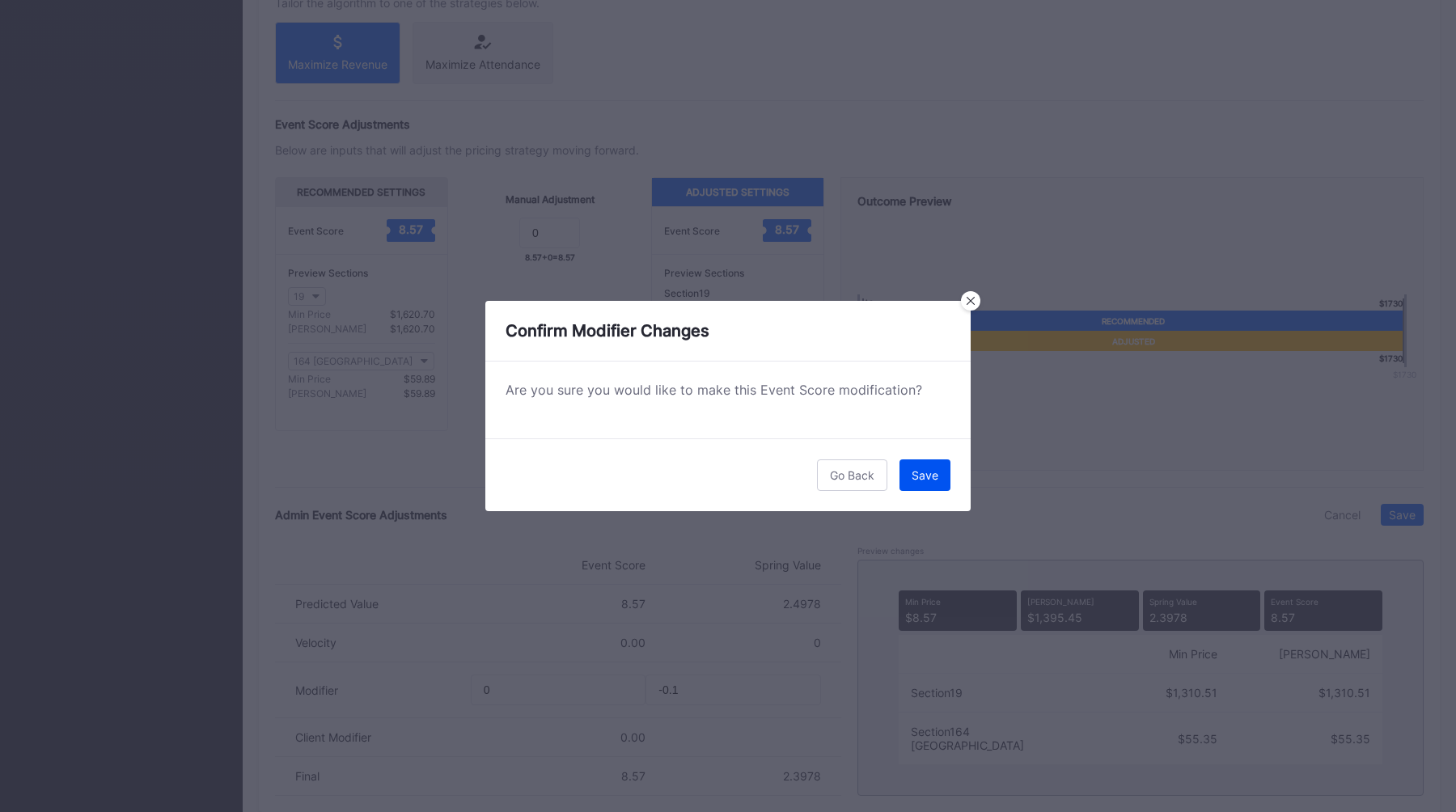
click at [934, 484] on button "Save" at bounding box center [925, 475] width 51 height 32
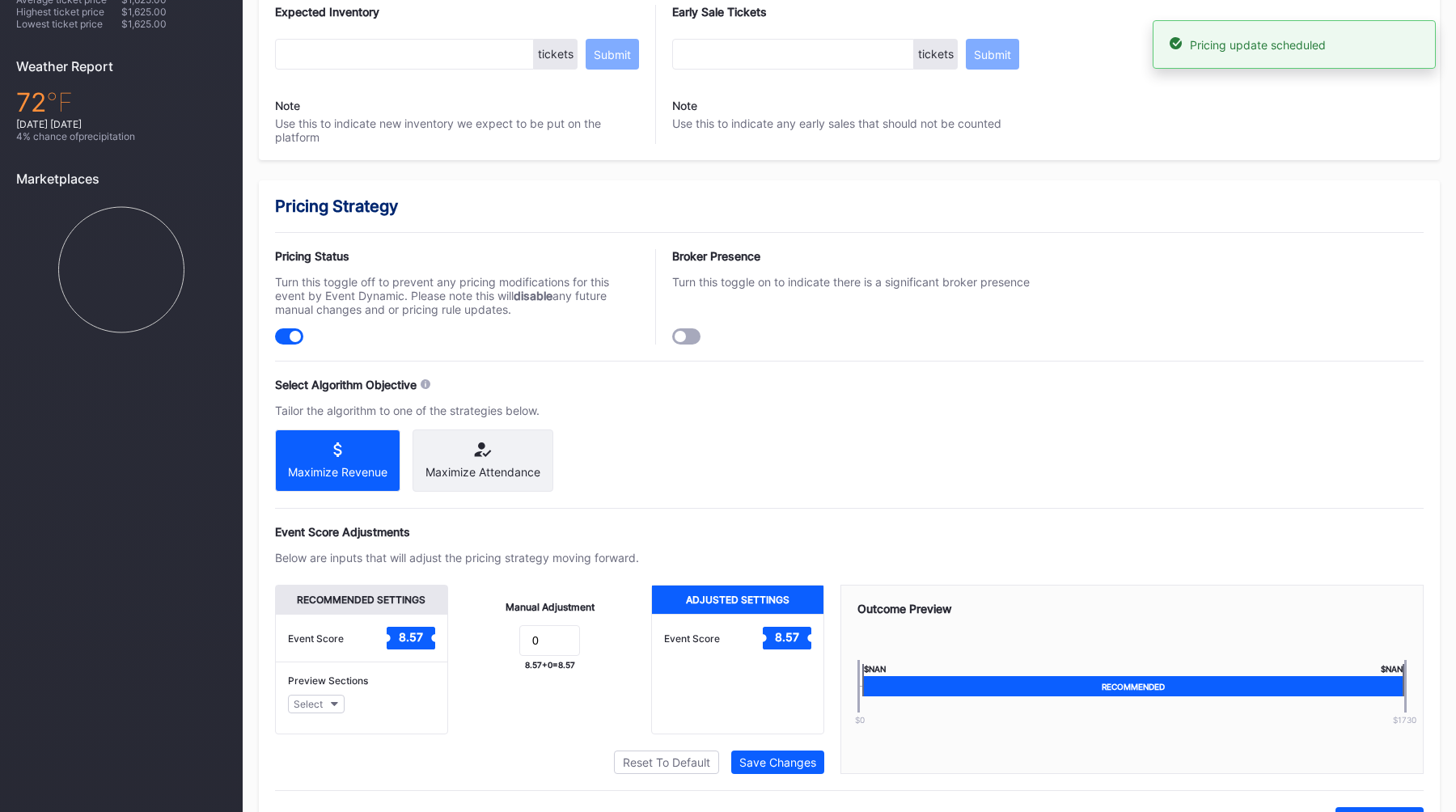
scroll to position [0, 0]
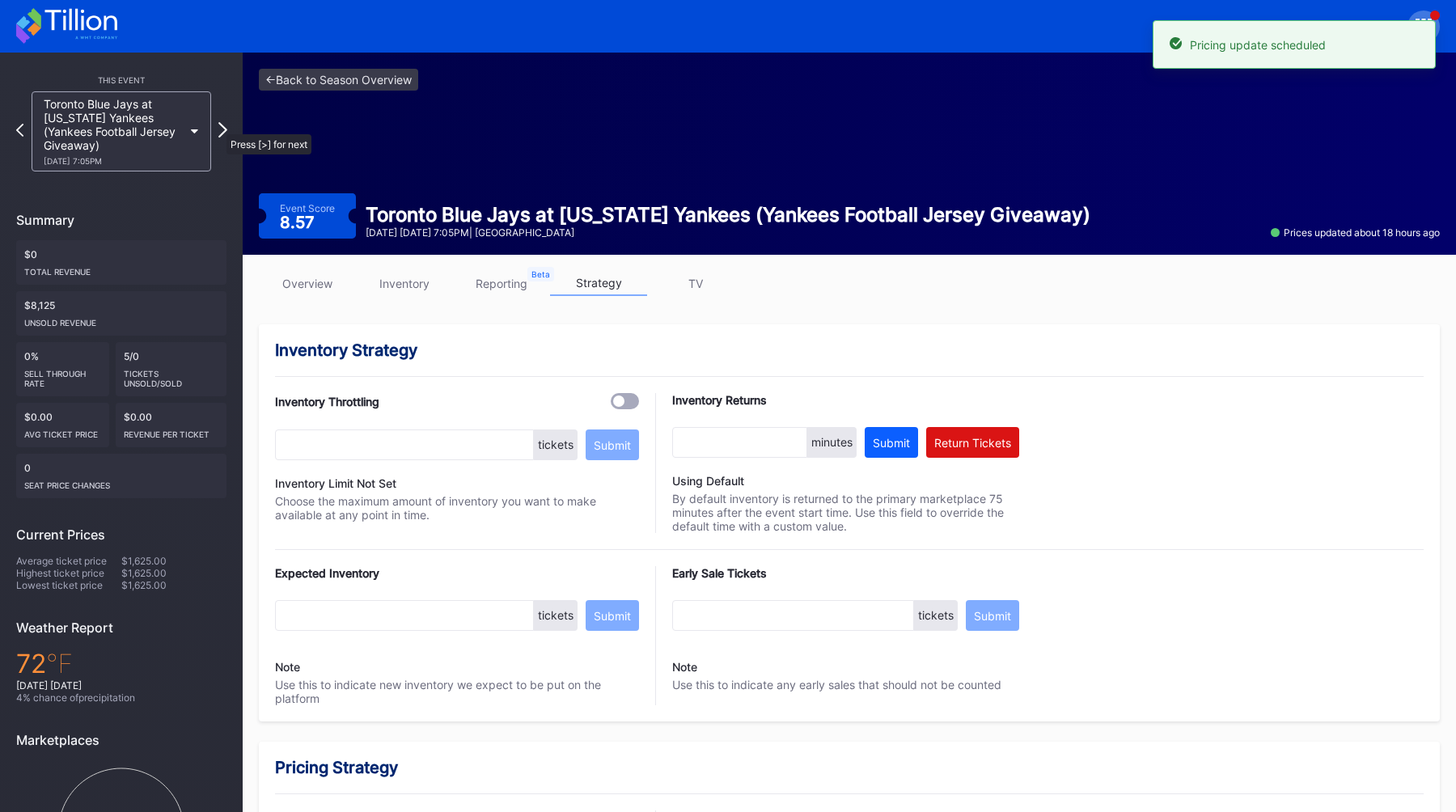
click at [219, 126] on icon at bounding box center [222, 130] width 9 height 16
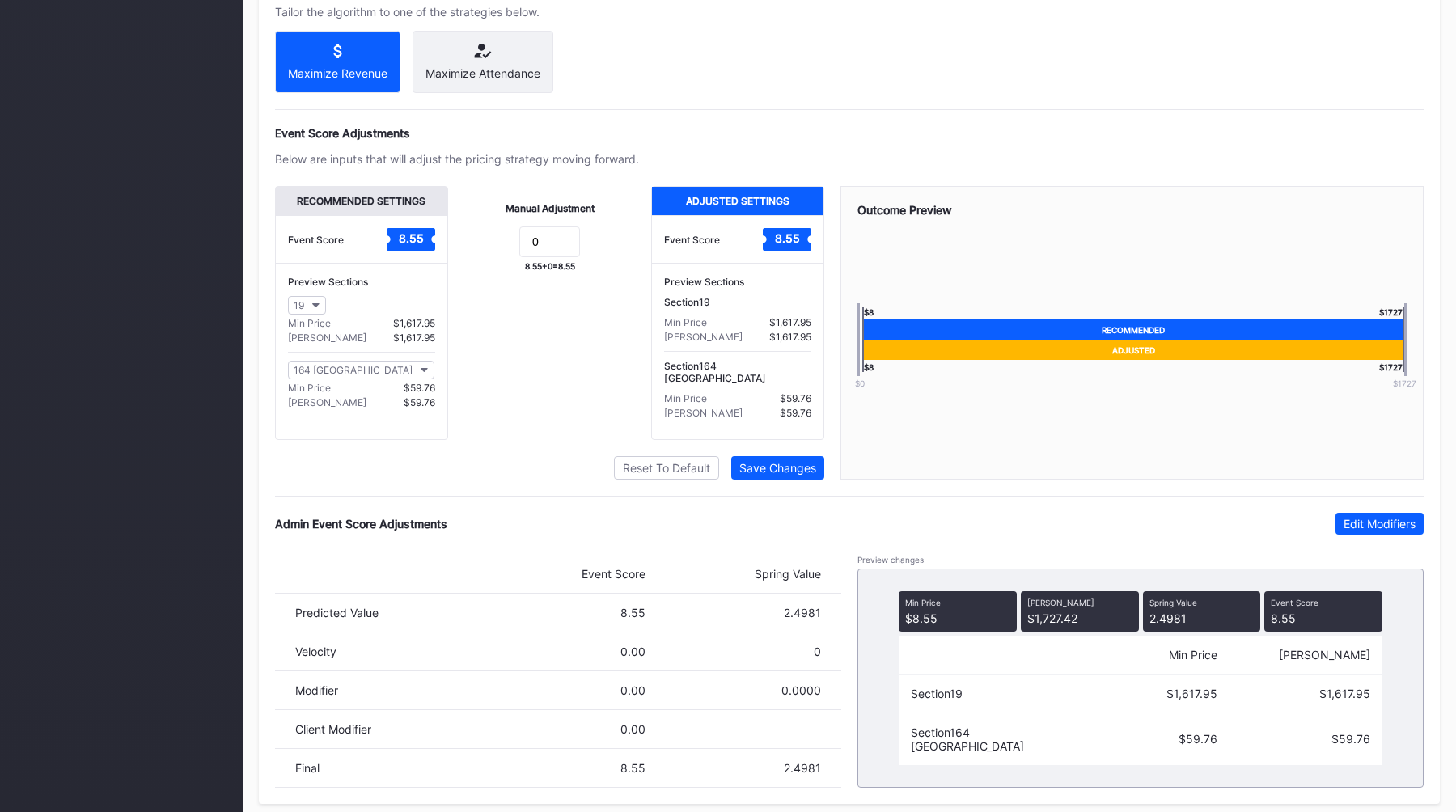
scroll to position [969, 0]
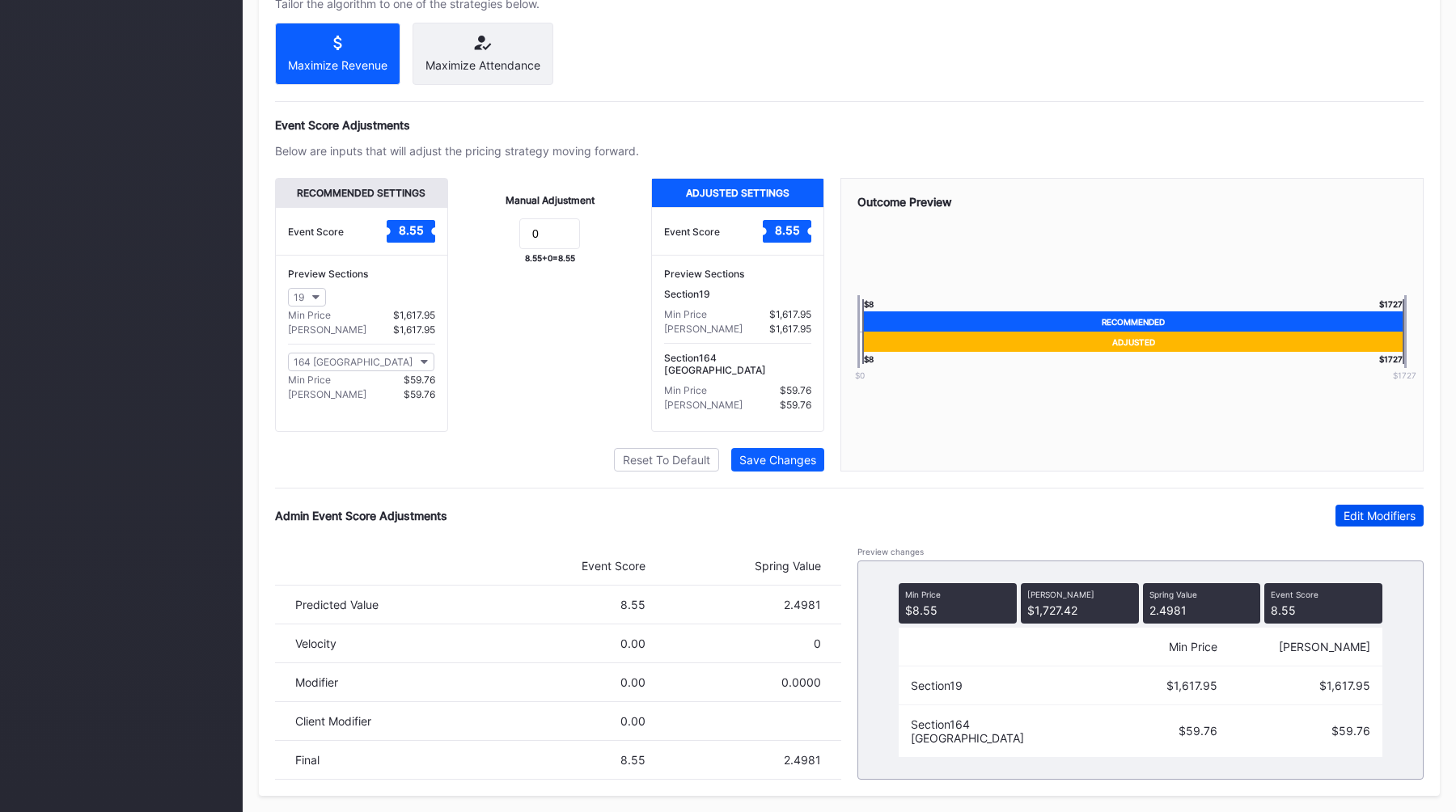
click at [1380, 516] on div "Edit Modifiers" at bounding box center [1379, 516] width 72 height 14
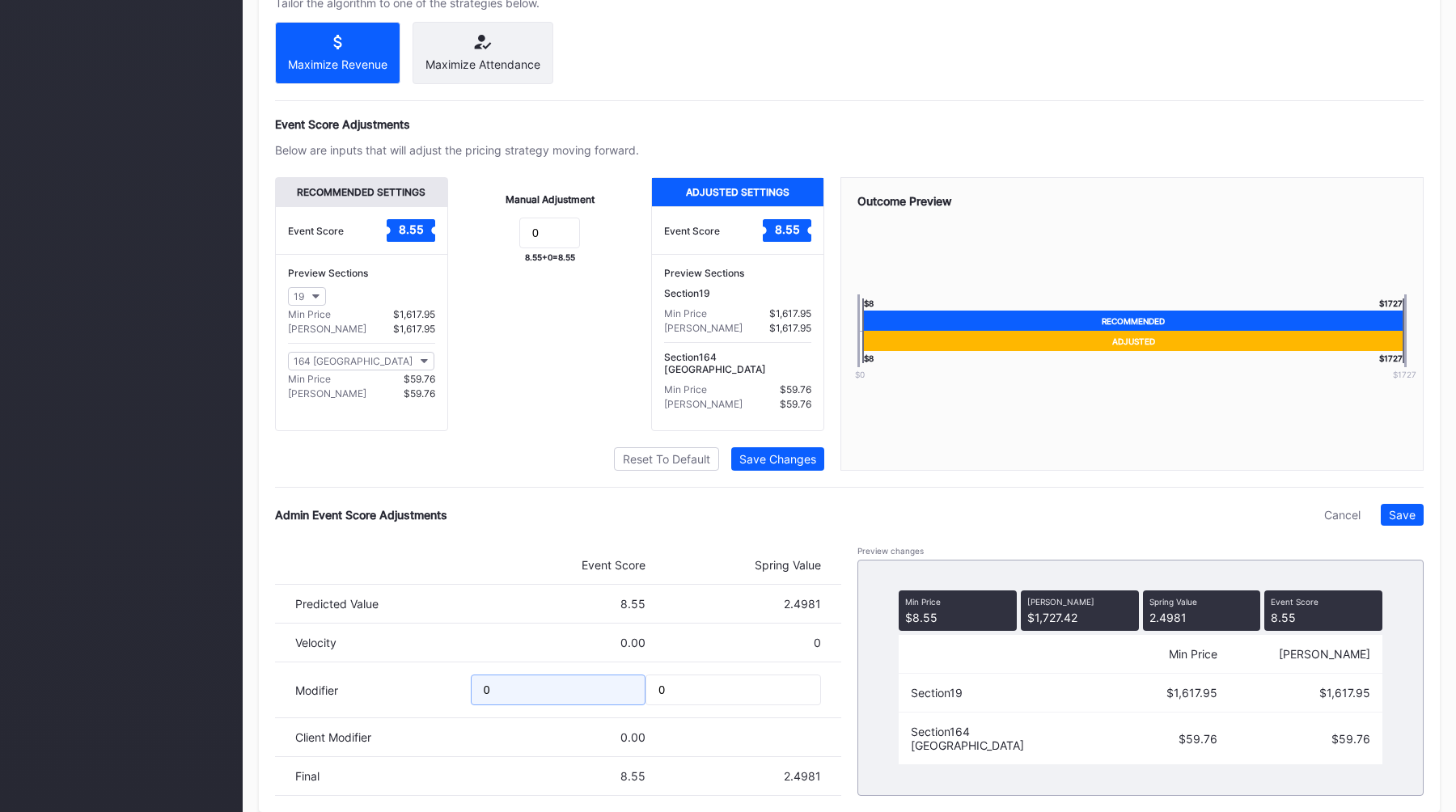
drag, startPoint x: 550, startPoint y: 685, endPoint x: 351, endPoint y: 685, distance: 199.0
click at [351, 685] on div "Modifier 0 0" at bounding box center [557, 690] width 566 height 55
type input "-1"
click at [1408, 511] on div "Save" at bounding box center [1402, 515] width 27 height 14
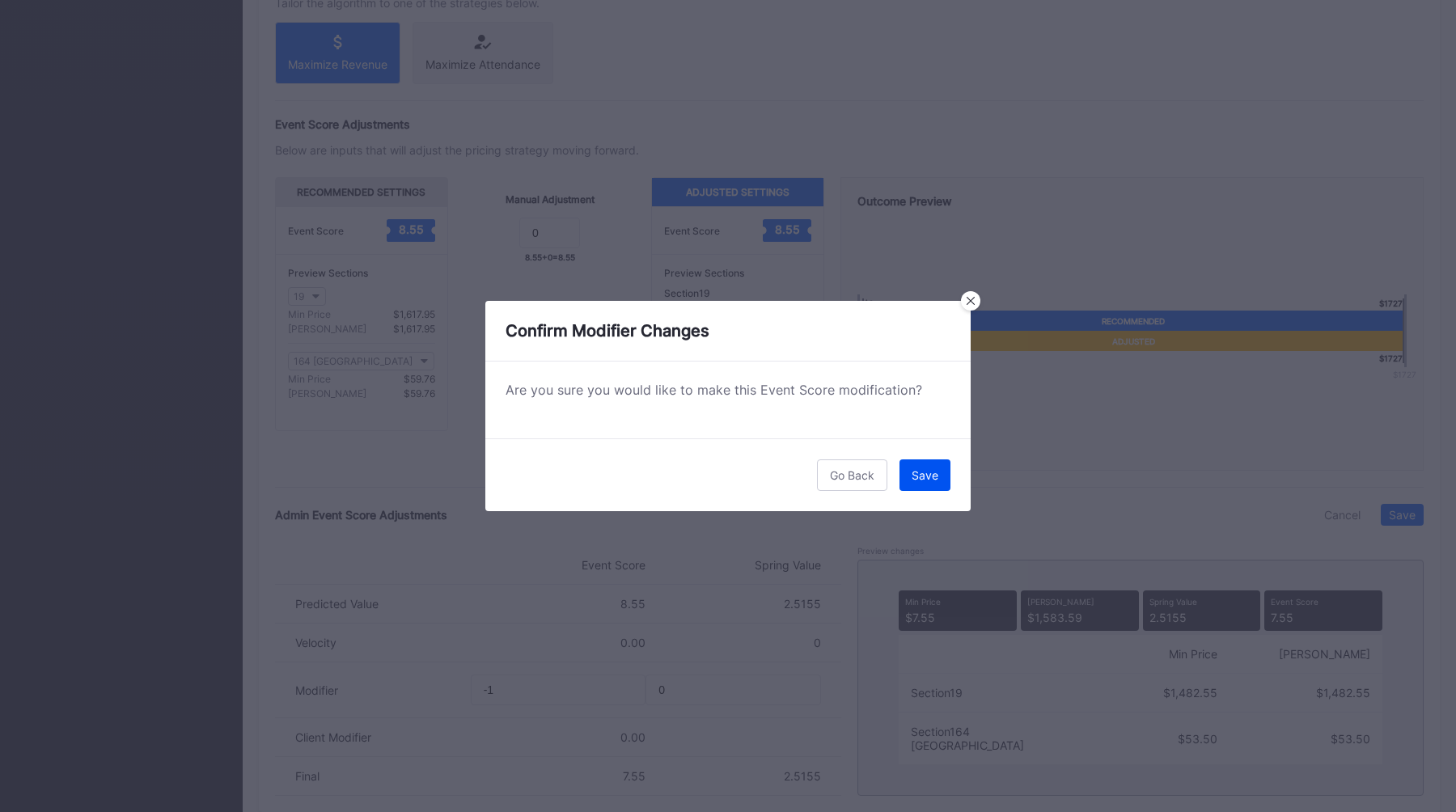
click at [933, 475] on div "Save" at bounding box center [925, 475] width 27 height 14
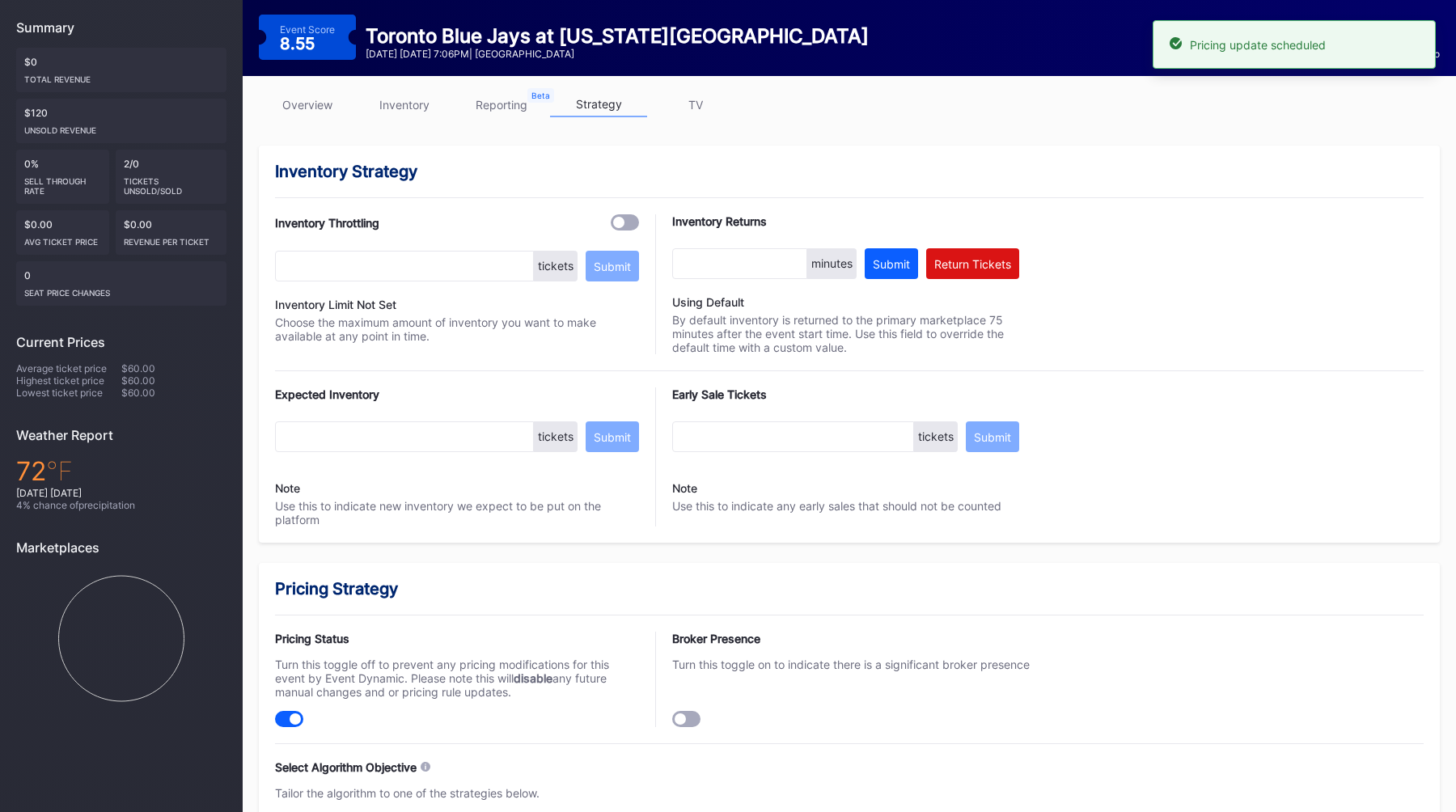
scroll to position [0, 0]
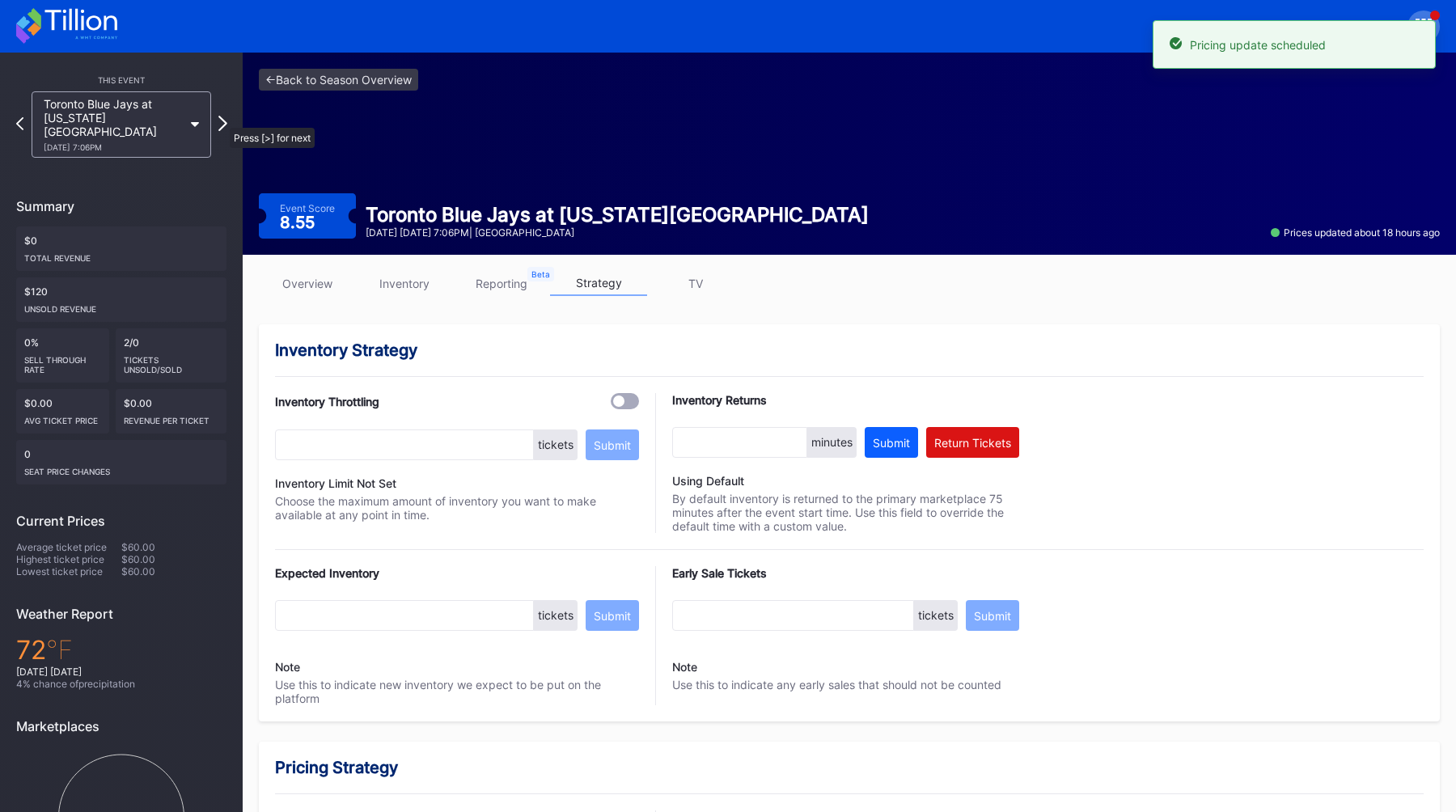
click at [225, 117] on icon at bounding box center [222, 123] width 9 height 16
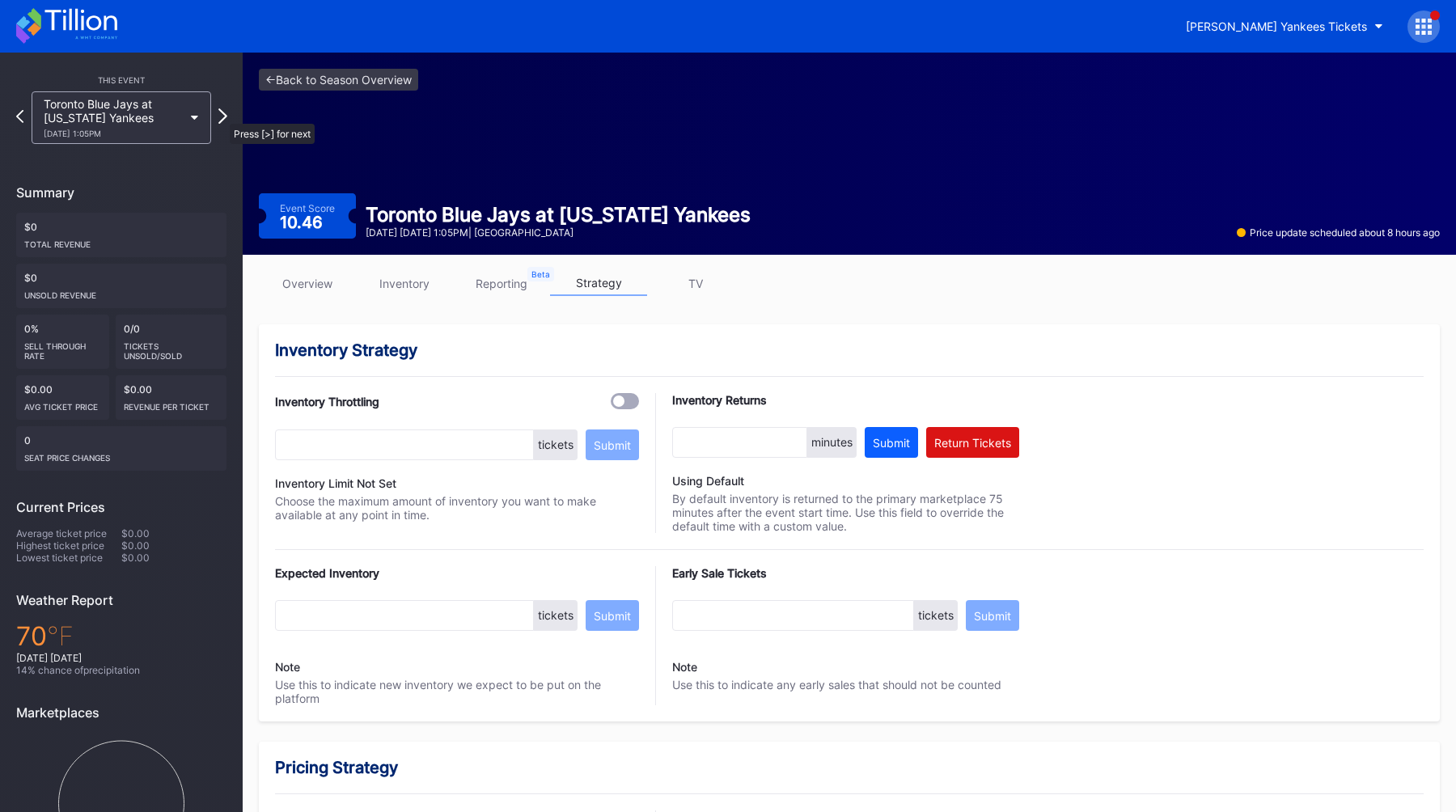
click at [221, 116] on icon at bounding box center [222, 117] width 9 height 16
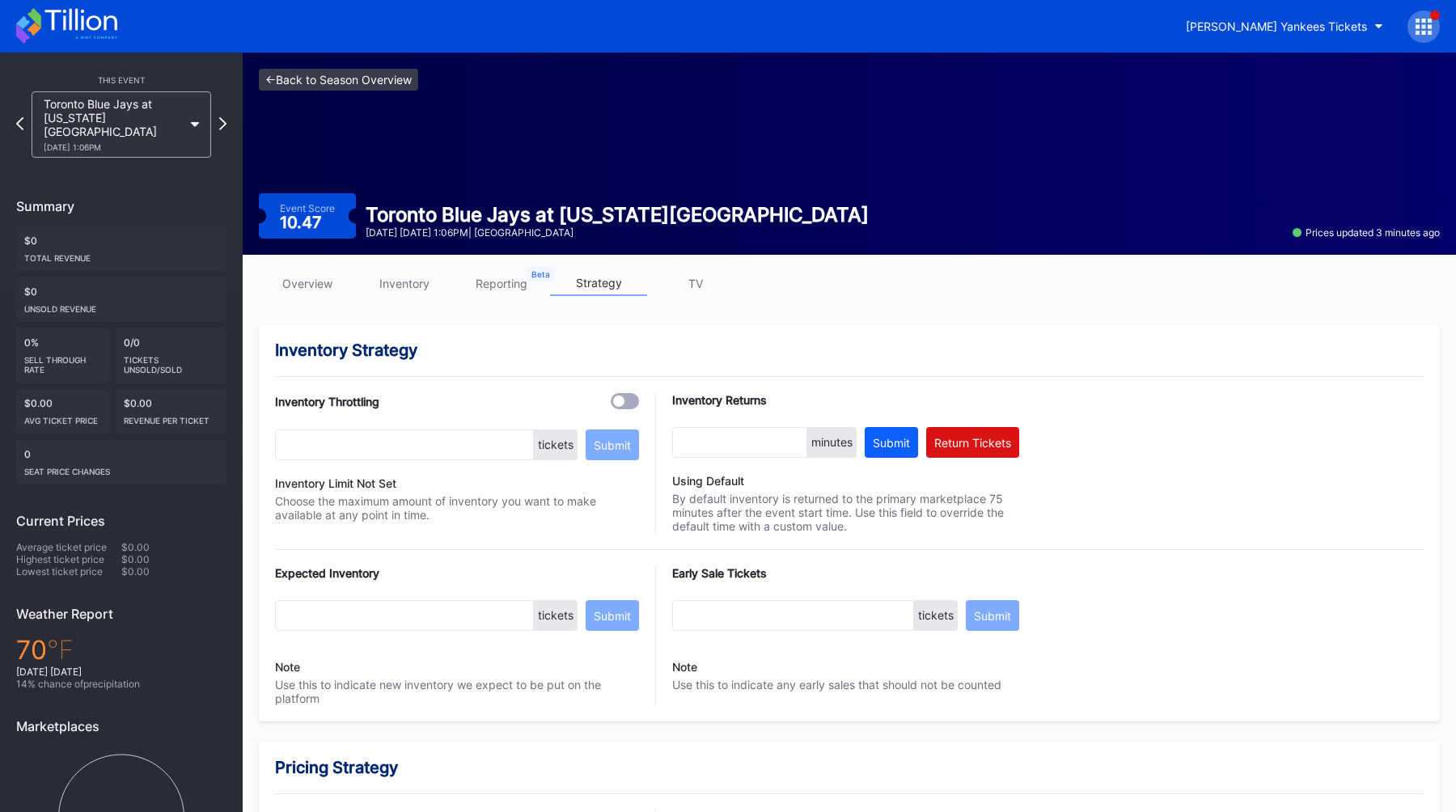
click at [314, 77] on link "<- Back to Season Overview" at bounding box center [338, 80] width 159 height 22
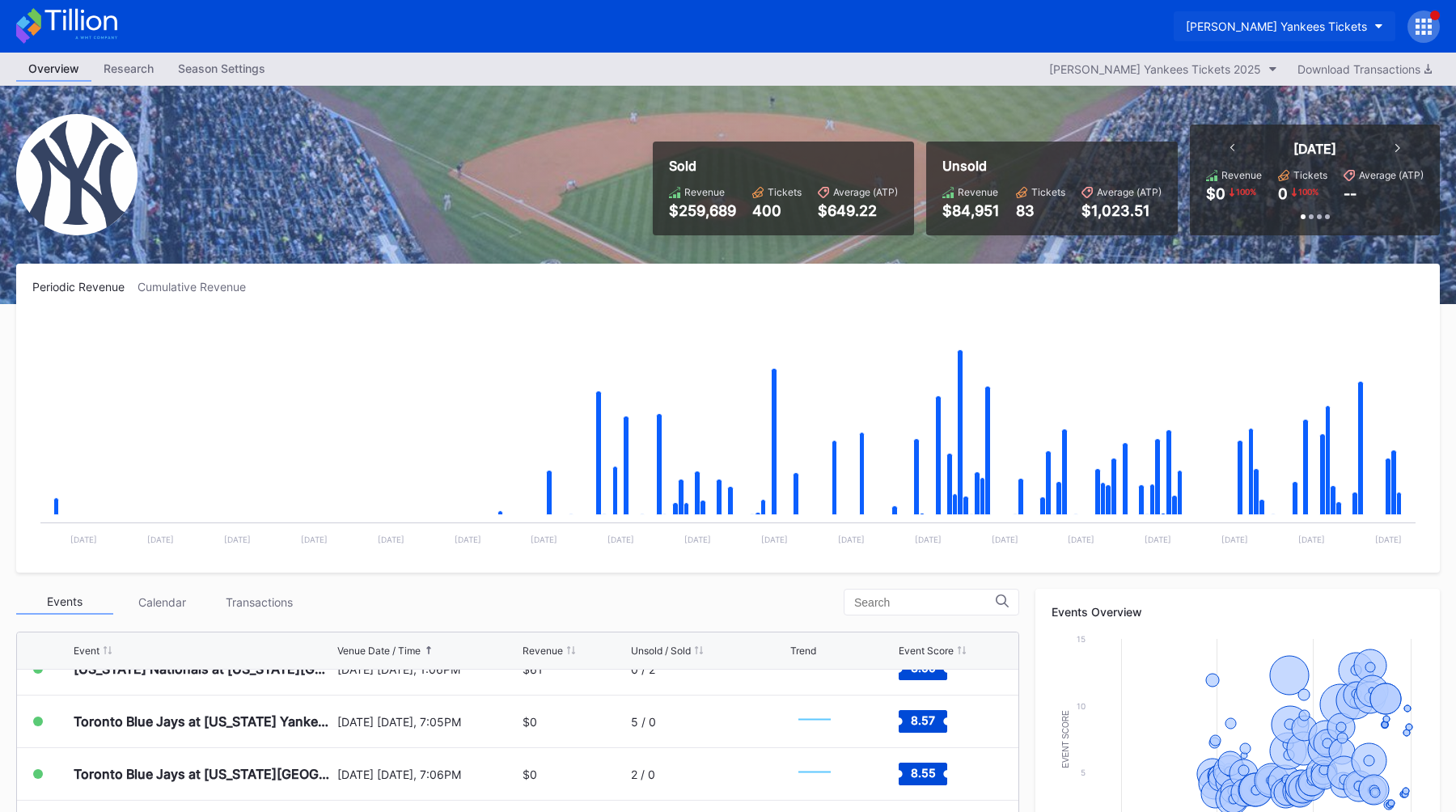
click at [1297, 34] on button "[PERSON_NAME] Yankees Tickets" at bounding box center [1284, 26] width 221 height 30
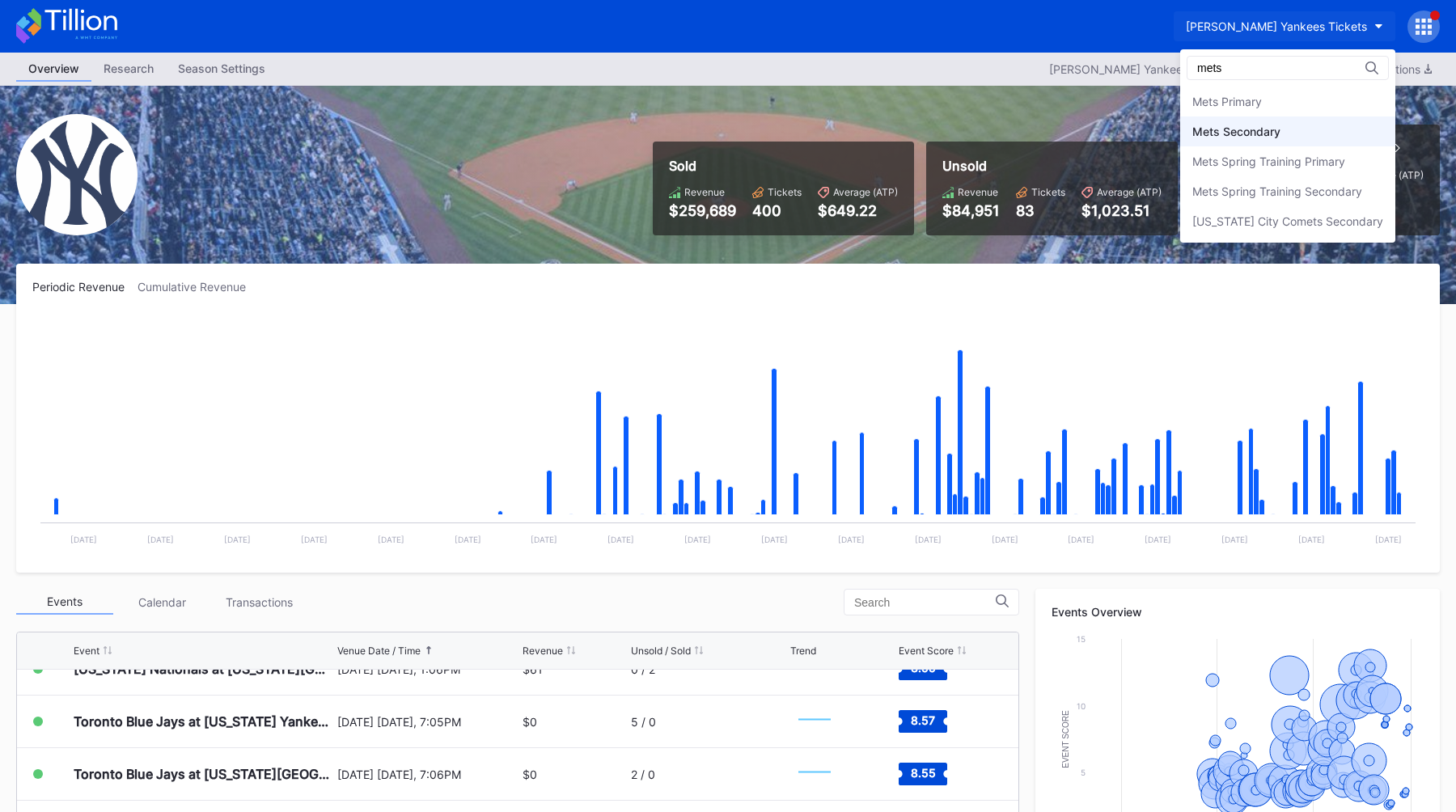
type input "mets"
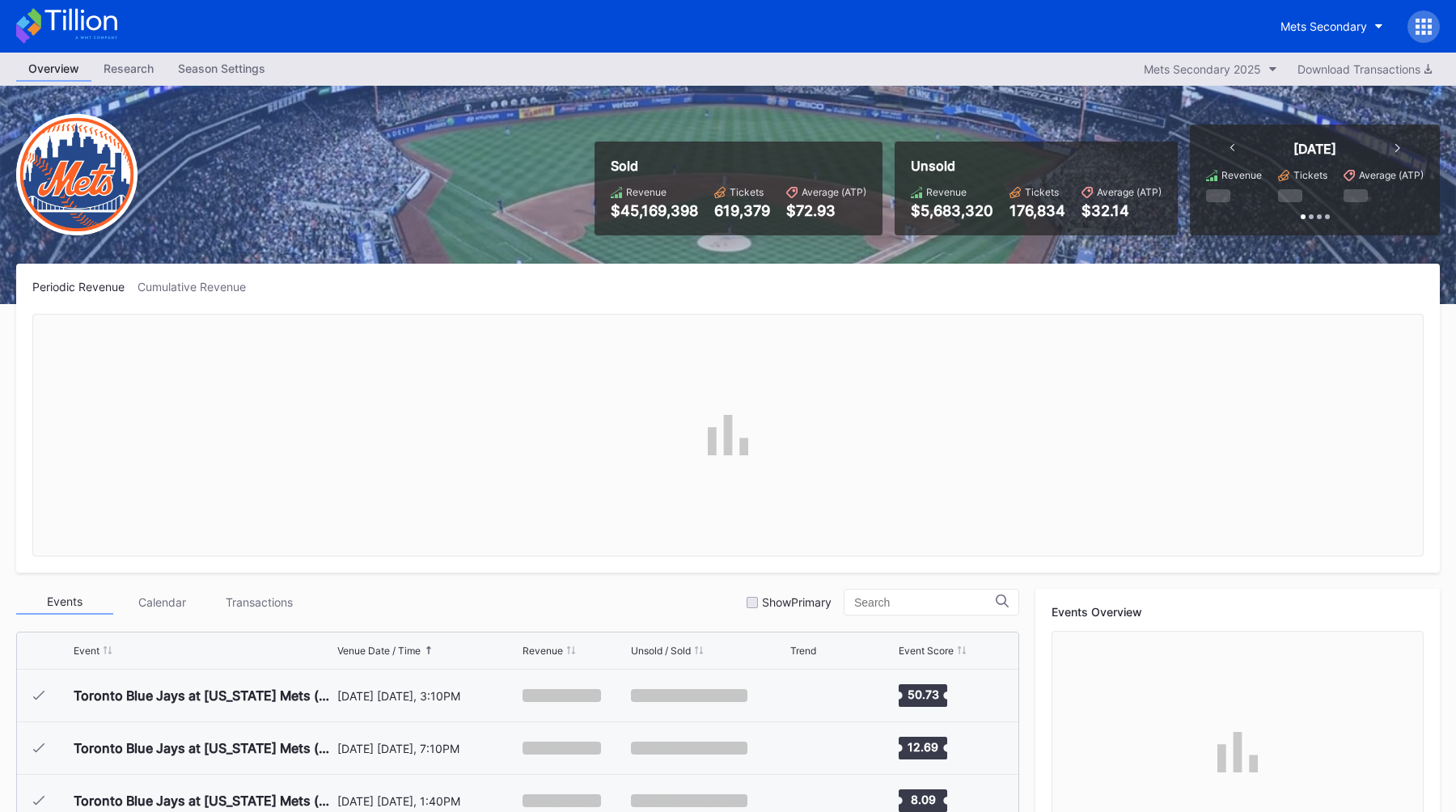
scroll to position [3365, 0]
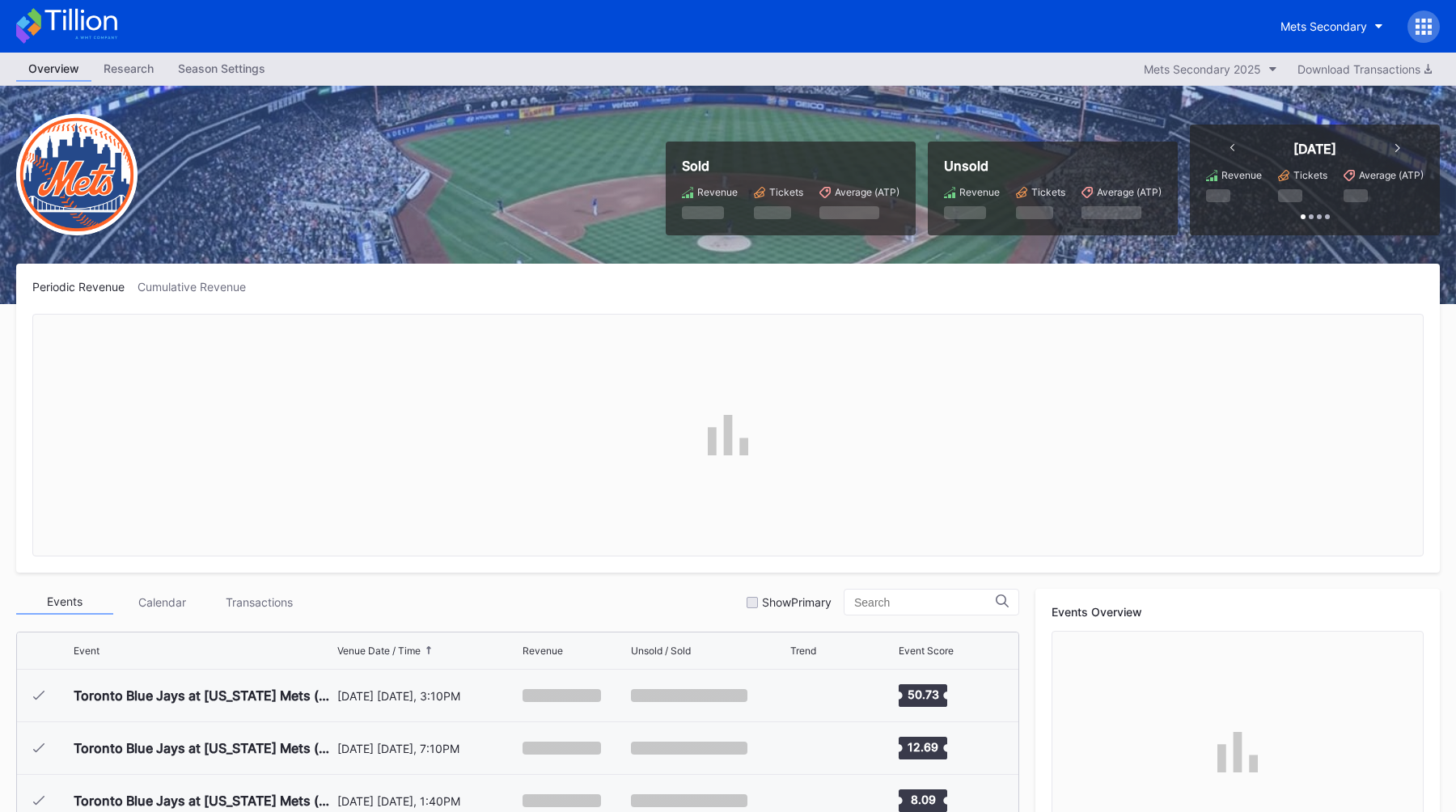
scroll to position [3365, 0]
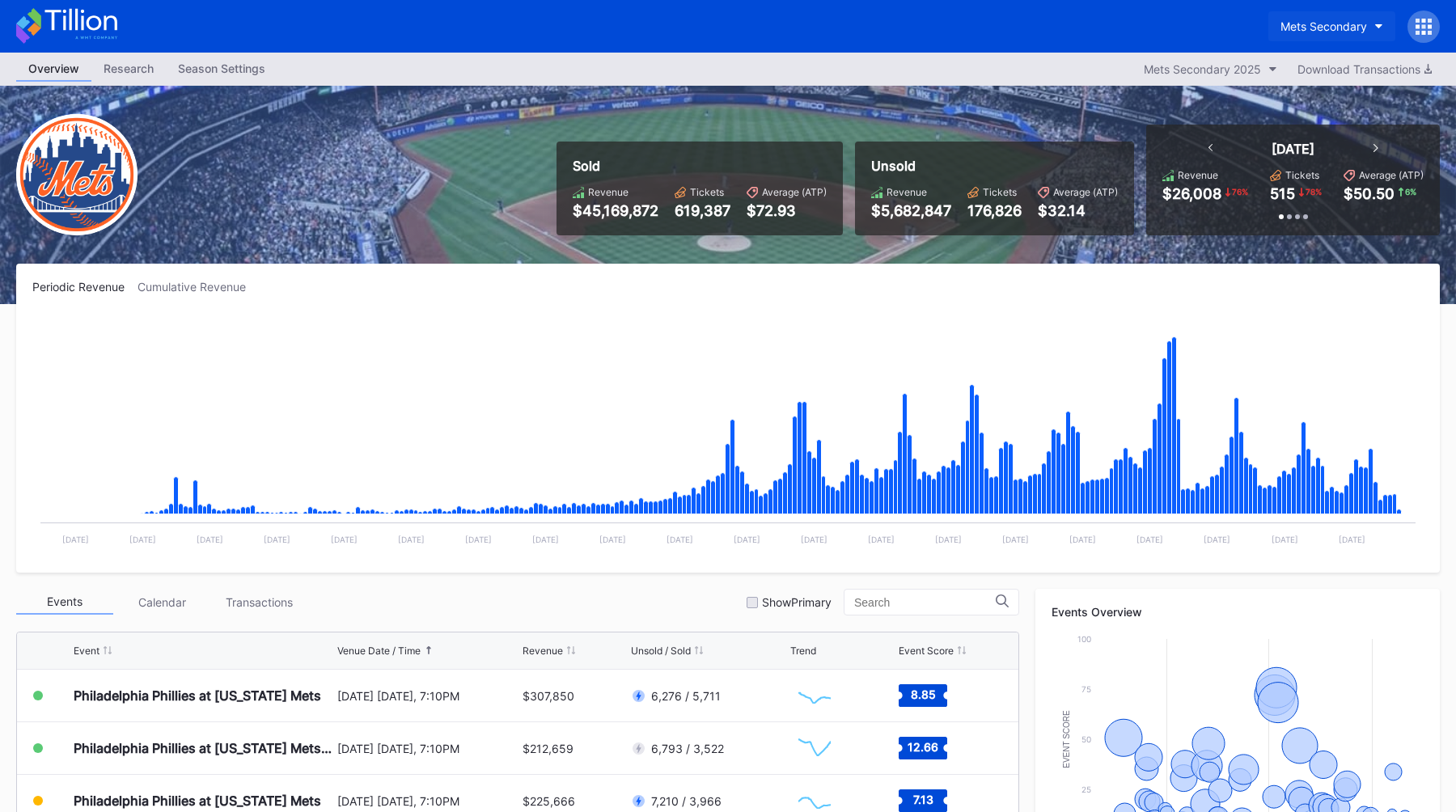
click at [1313, 37] on button "Mets Secondary" at bounding box center [1332, 26] width 127 height 30
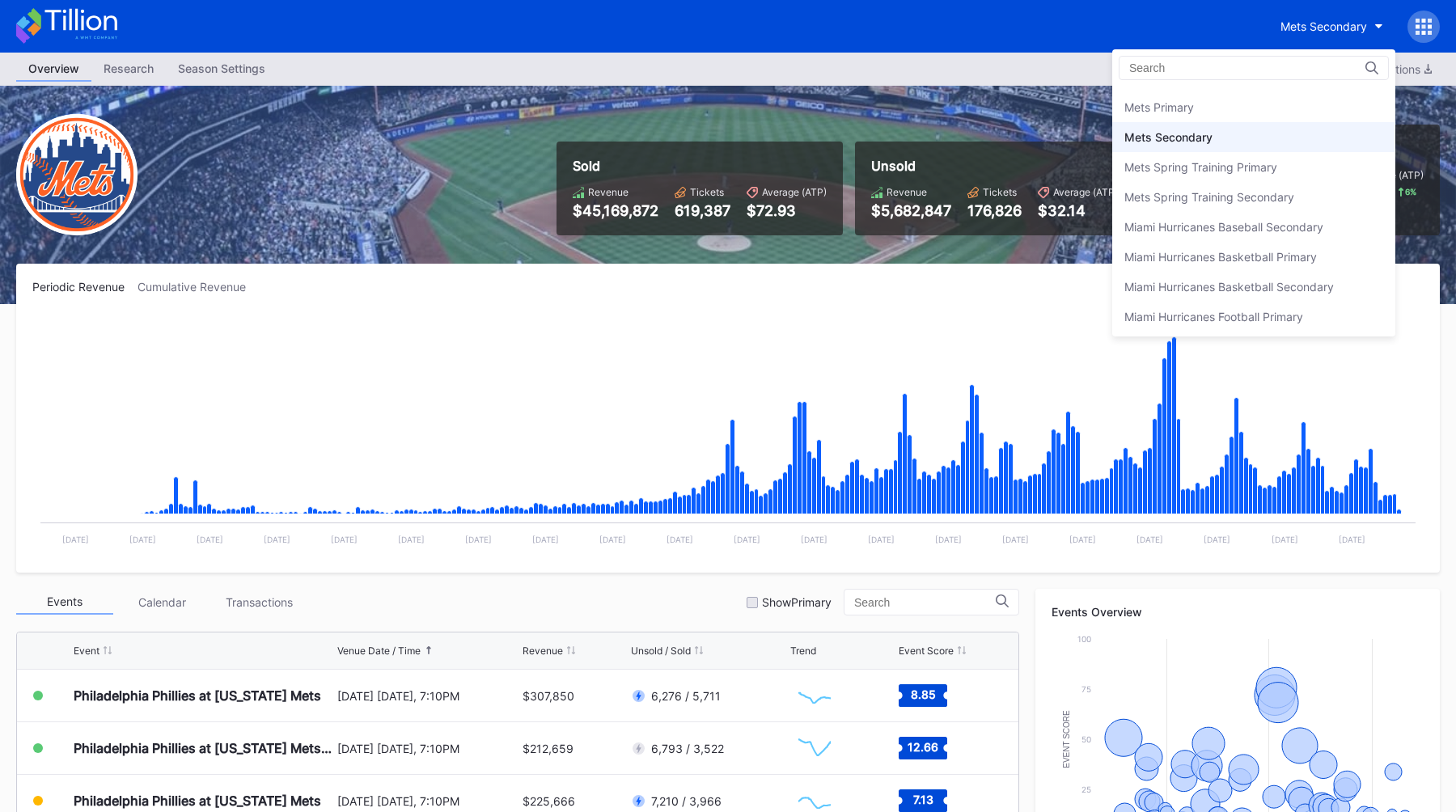
scroll to position [2496, 0]
click at [1226, 121] on div "Mets Primary" at bounding box center [1254, 119] width 283 height 30
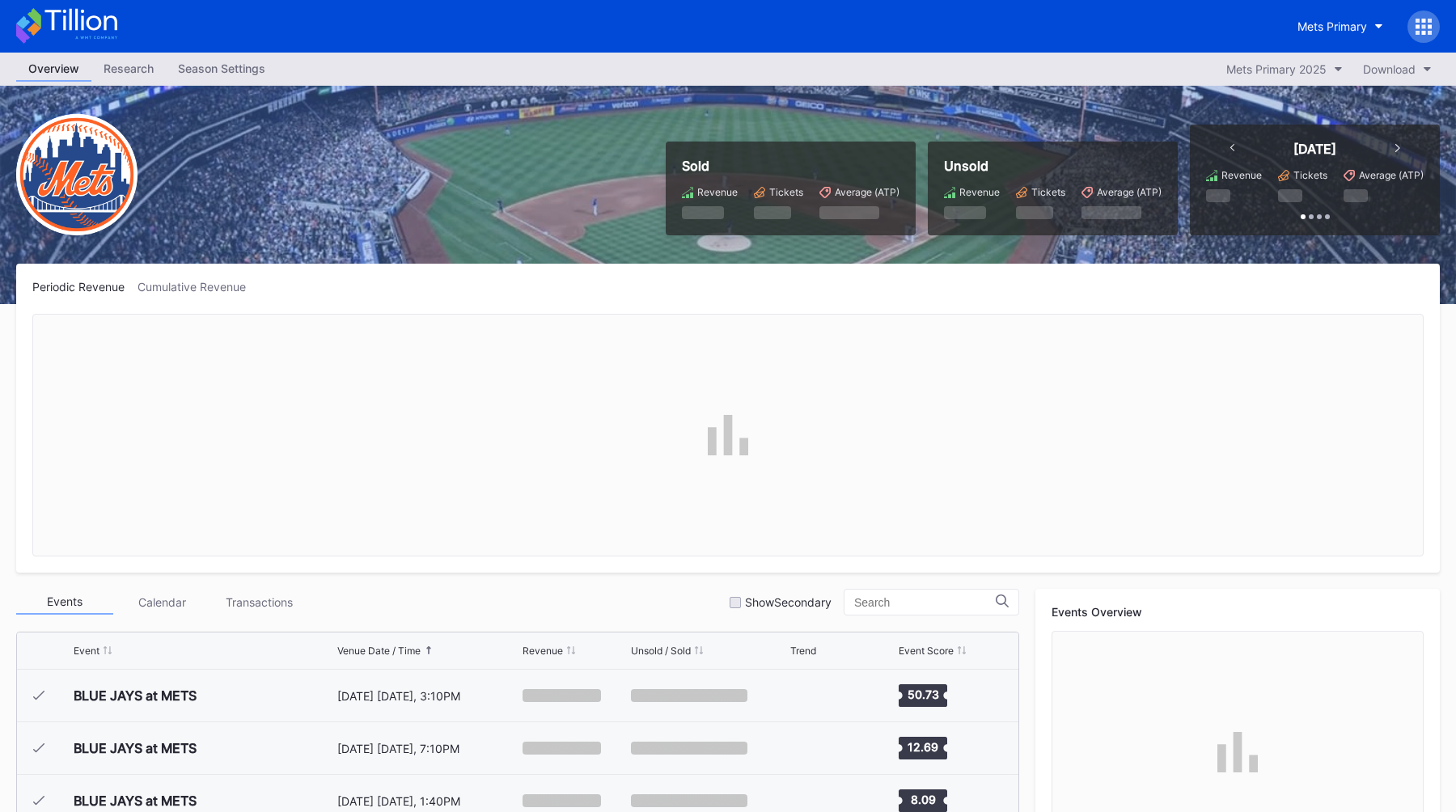
scroll to position [3365, 0]
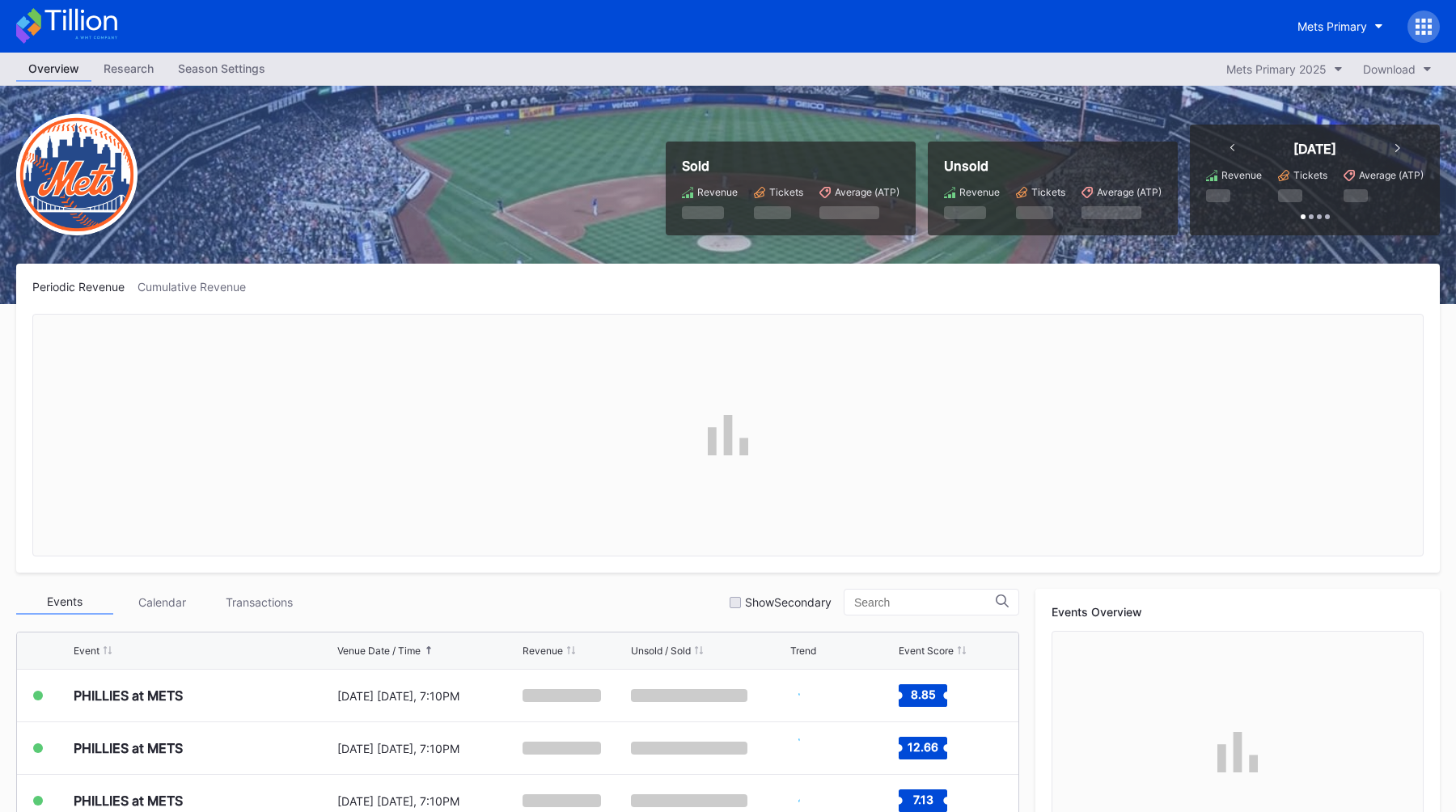
click at [211, 92] on div "Sold Revenue Tickets Average (ATP) Unsold Revenue Tickets Average (ATP) [DATE] …" at bounding box center [728, 195] width 1456 height 218
click at [249, 53] on div "Overview Research Season Settings Mets Primary 2025 Download" at bounding box center [728, 69] width 1456 height 34
click at [249, 56] on div "Season Settings" at bounding box center [221, 68] width 112 height 24
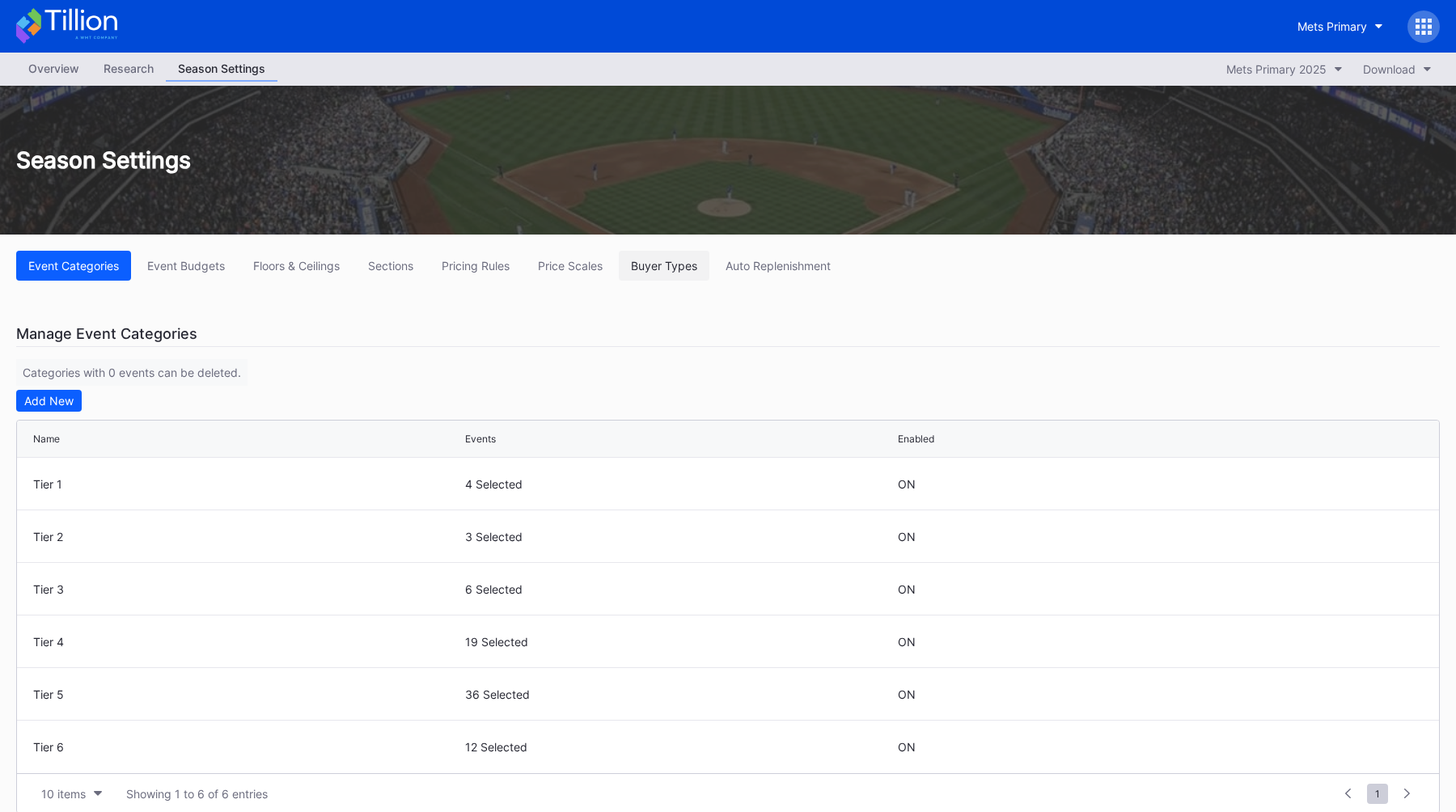
click at [663, 261] on div "Buyer Types" at bounding box center [664, 266] width 66 height 14
